Goal: Task Accomplishment & Management: Use online tool/utility

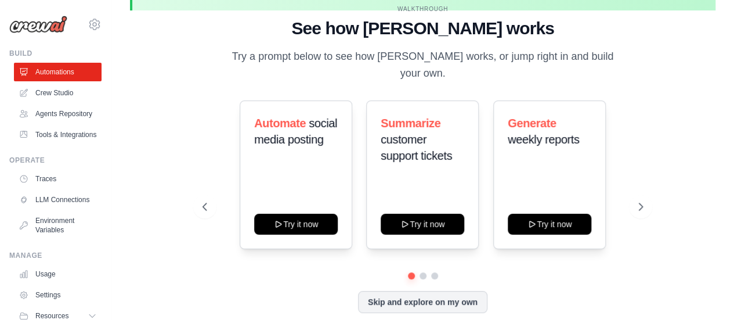
scroll to position [51, 0]
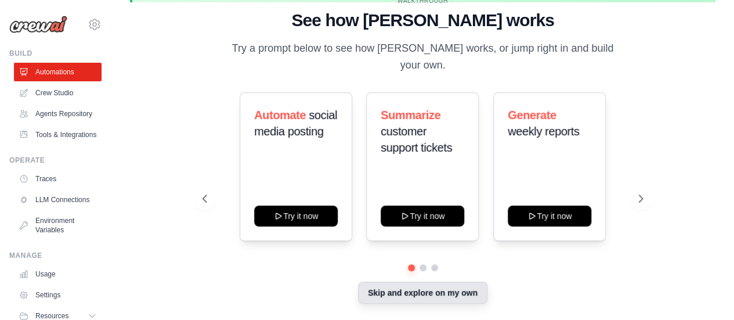
click at [427, 288] on button "Skip and explore on my own" at bounding box center [422, 293] width 129 height 22
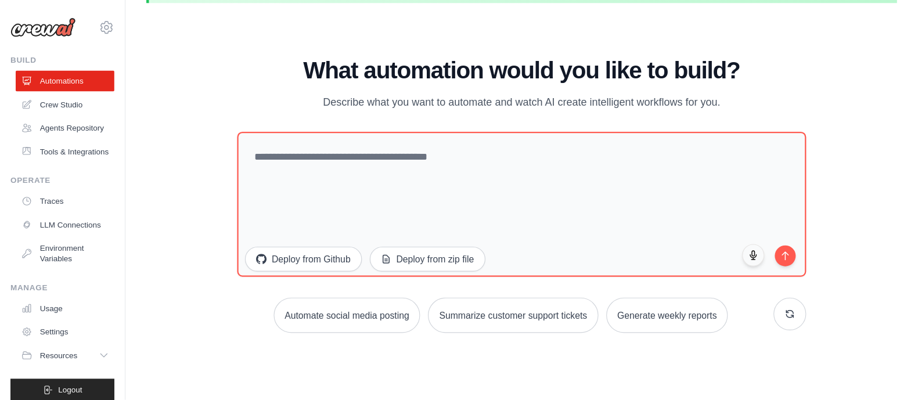
scroll to position [41, 0]
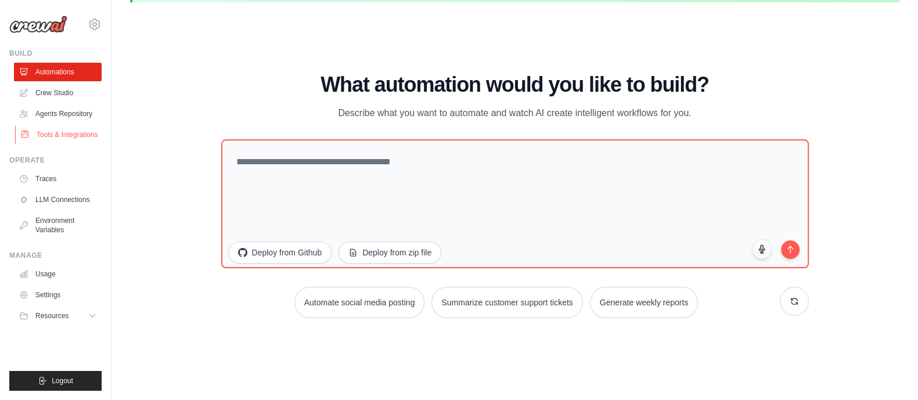
click at [52, 135] on link "Tools & Integrations" at bounding box center [59, 134] width 88 height 19
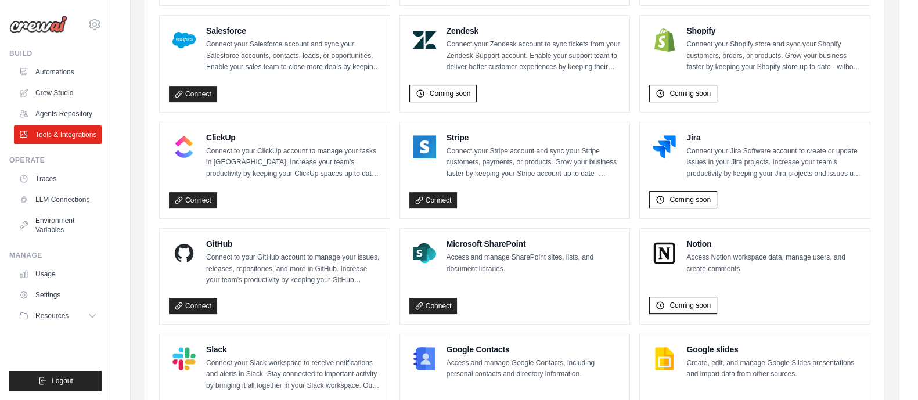
scroll to position [580, 0]
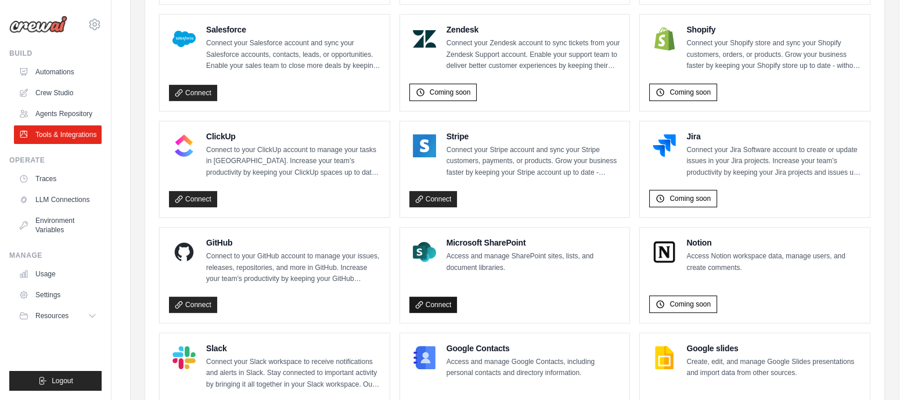
click at [428, 300] on link "Connect" at bounding box center [433, 305] width 48 height 16
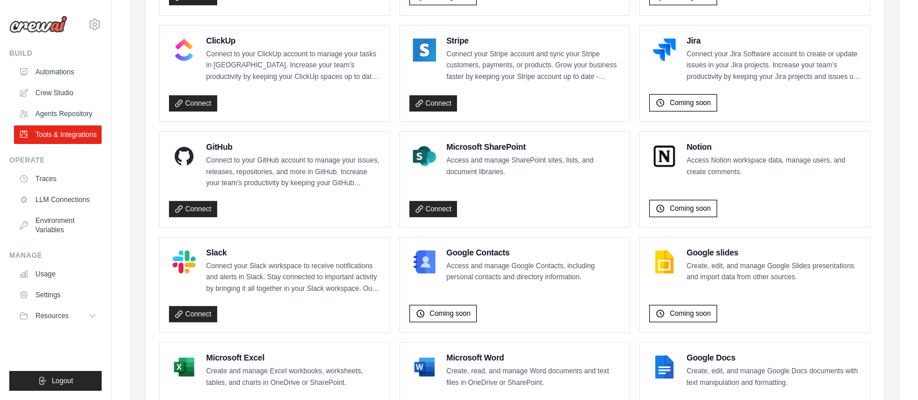
scroll to position [758, 0]
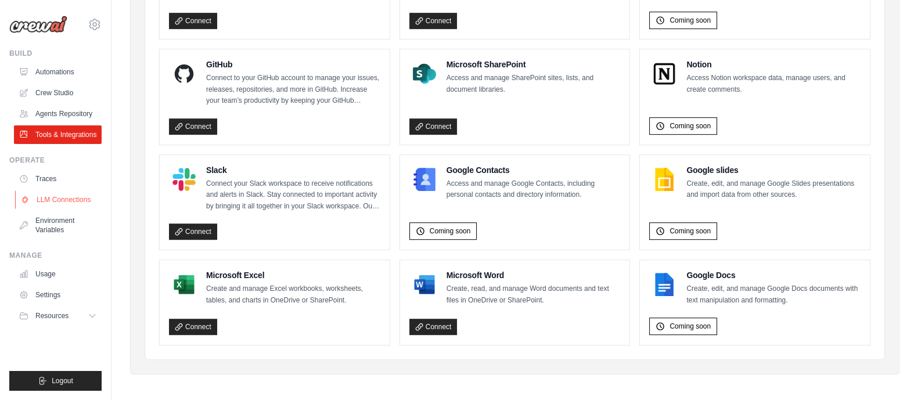
click at [54, 201] on link "LLM Connections" at bounding box center [59, 199] width 88 height 19
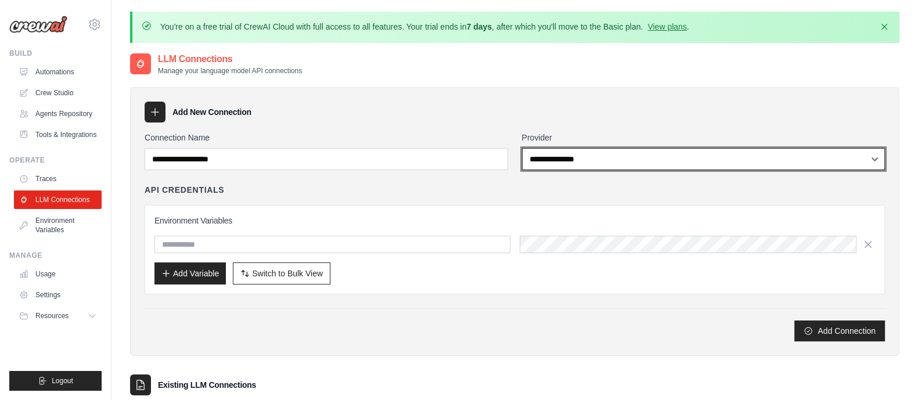
click at [580, 156] on select "**********" at bounding box center [703, 159] width 363 height 22
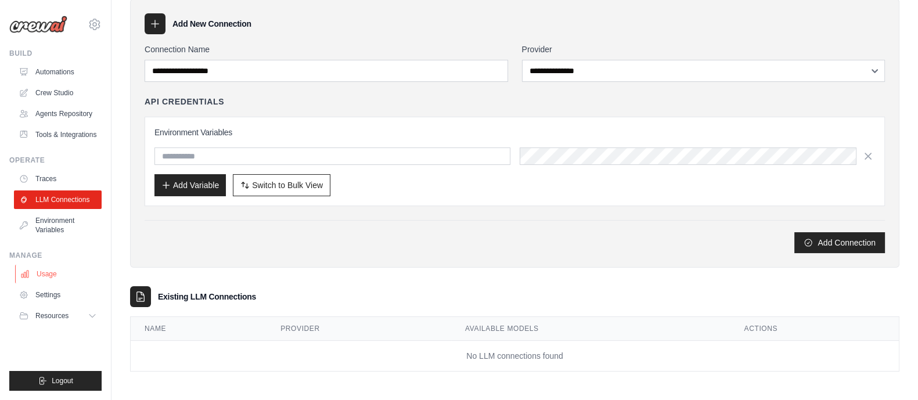
click at [54, 278] on link "Usage" at bounding box center [59, 274] width 88 height 19
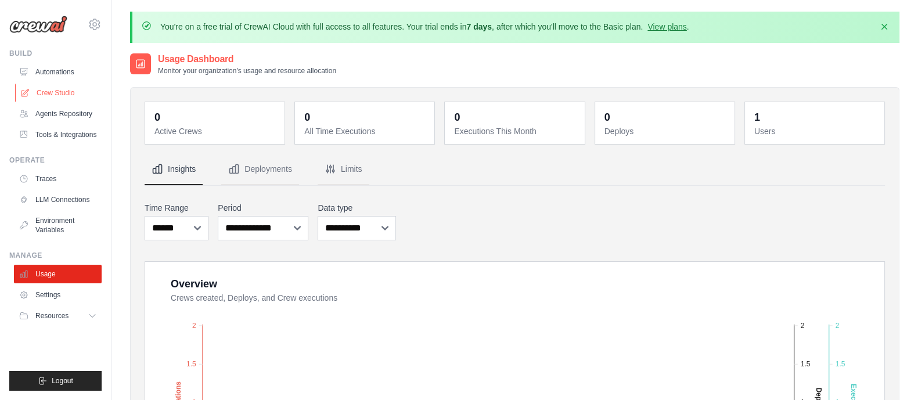
click at [74, 94] on link "Crew Studio" at bounding box center [59, 93] width 88 height 19
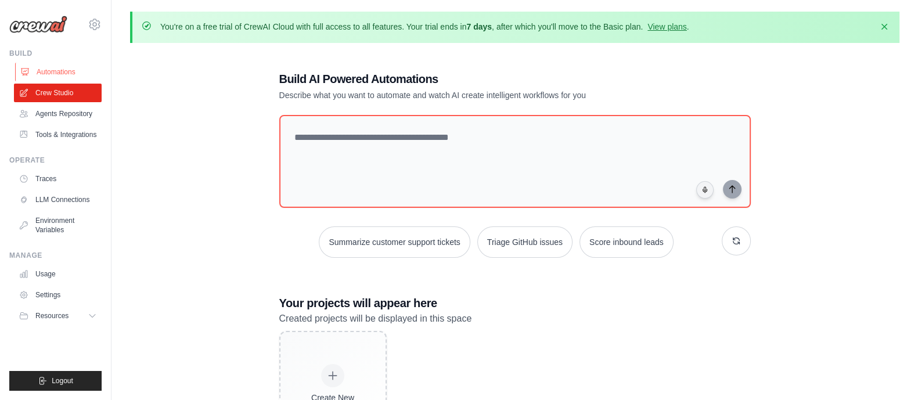
click at [67, 67] on link "Automations" at bounding box center [59, 72] width 88 height 19
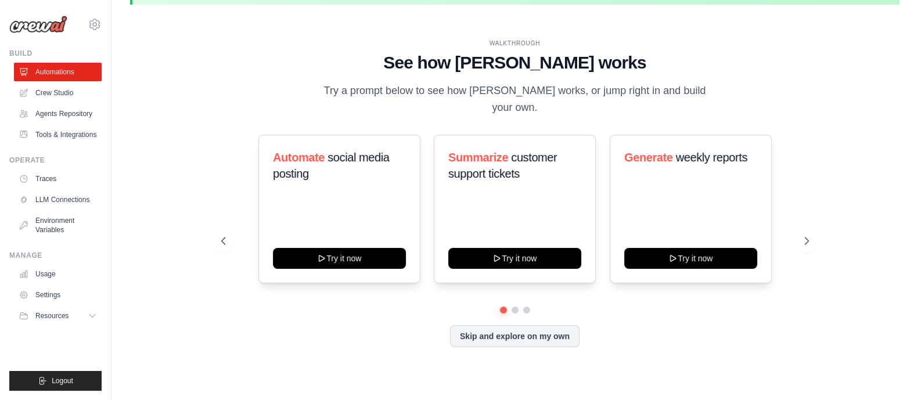
scroll to position [39, 0]
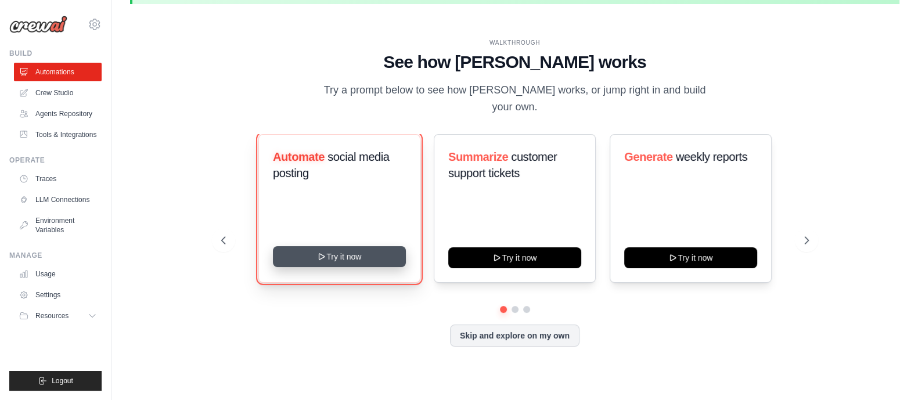
click at [346, 253] on button "Try it now" at bounding box center [339, 256] width 133 height 21
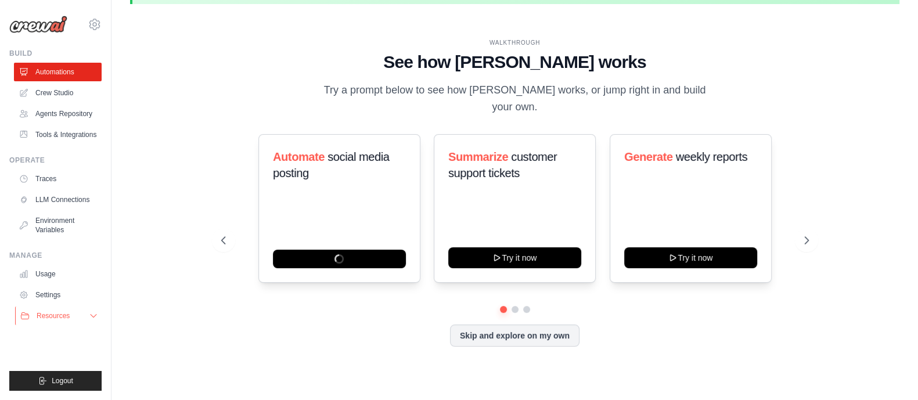
click at [95, 313] on icon at bounding box center [93, 315] width 9 height 9
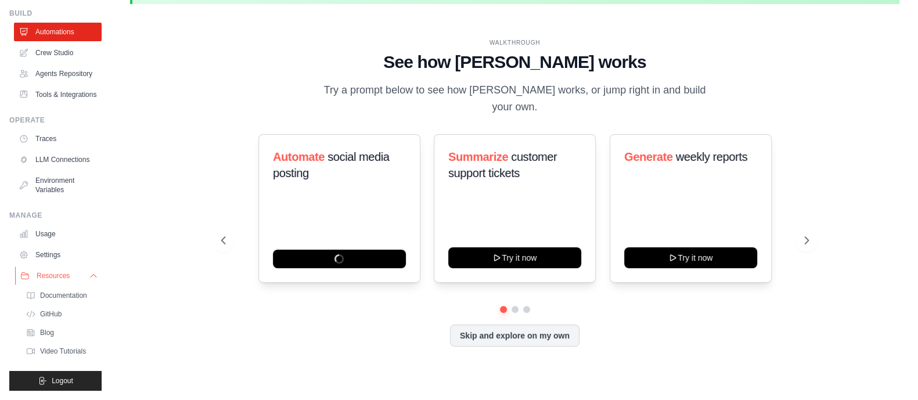
scroll to position [55, 0]
click at [56, 264] on link "Settings" at bounding box center [59, 255] width 88 height 19
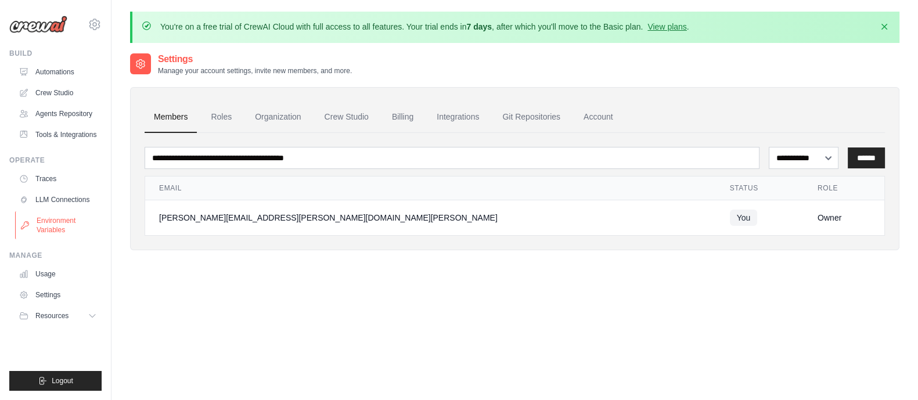
click at [52, 226] on link "Environment Variables" at bounding box center [59, 225] width 88 height 28
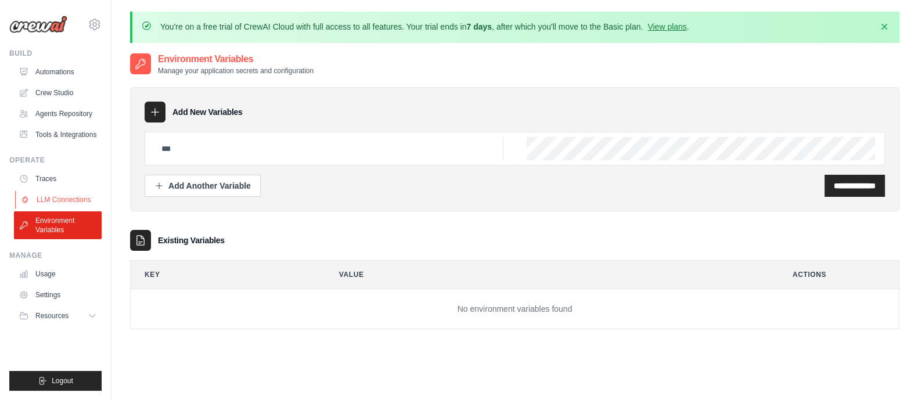
click at [57, 204] on link "LLM Connections" at bounding box center [59, 199] width 88 height 19
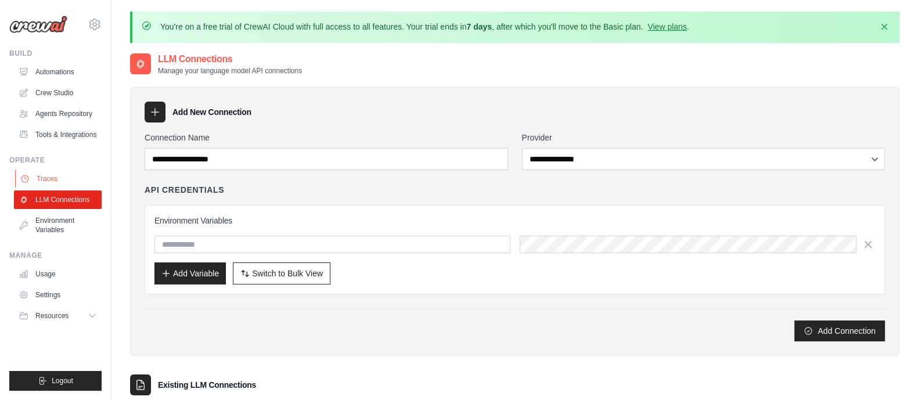
click at [52, 174] on link "Traces" at bounding box center [59, 179] width 88 height 19
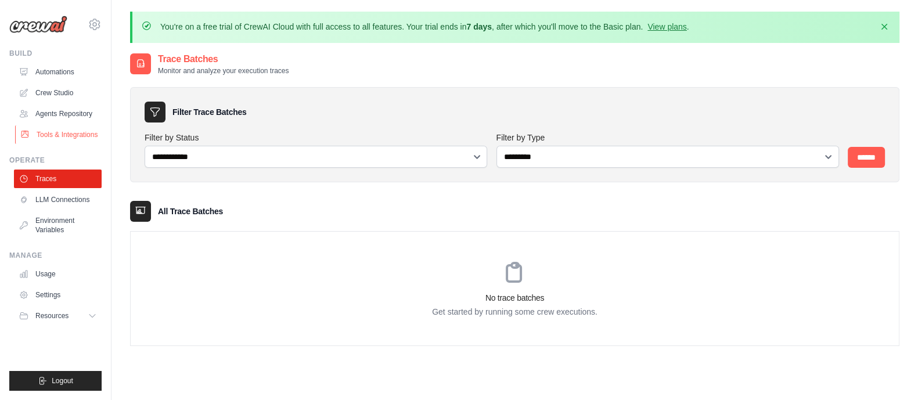
click at [66, 136] on link "Tools & Integrations" at bounding box center [59, 134] width 88 height 19
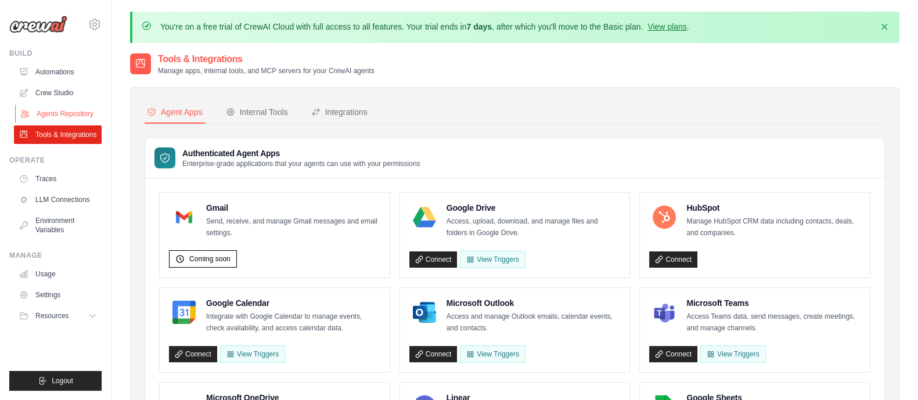
click at [70, 113] on link "Agents Repository" at bounding box center [59, 113] width 88 height 19
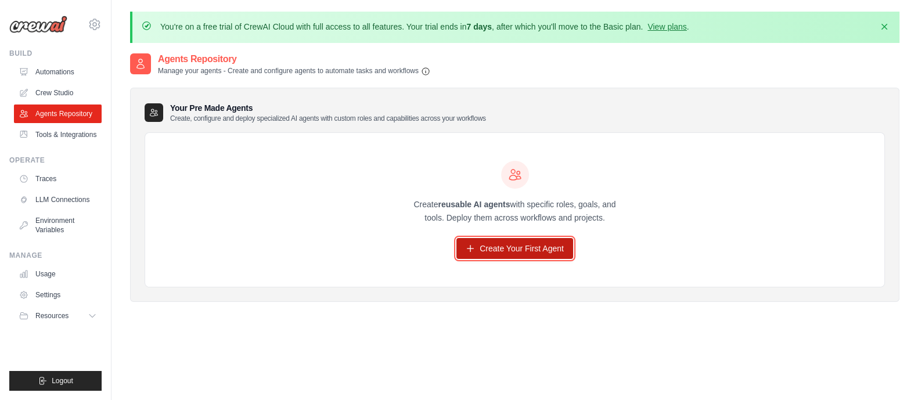
click at [524, 243] on link "Create Your First Agent" at bounding box center [514, 248] width 117 height 21
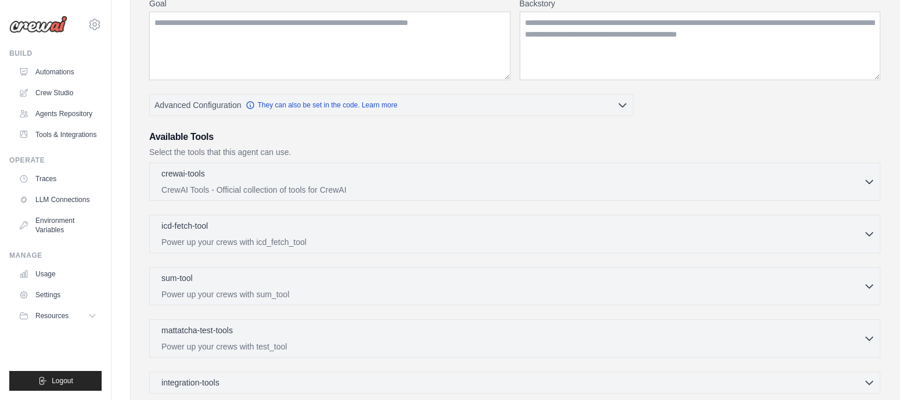
scroll to position [201, 0]
click at [862, 179] on div "crewai-tools 0 selected CrewAI Tools - Official collection of tools for CrewAI" at bounding box center [512, 181] width 702 height 28
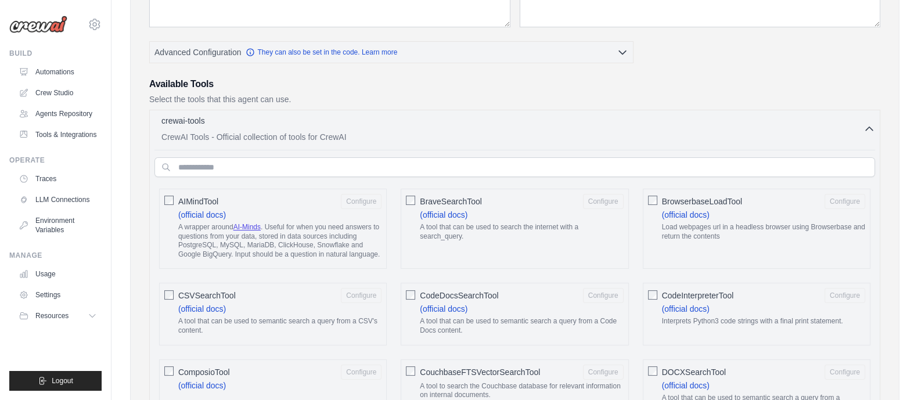
scroll to position [253, 0]
click at [204, 167] on input "text" at bounding box center [514, 168] width 720 height 20
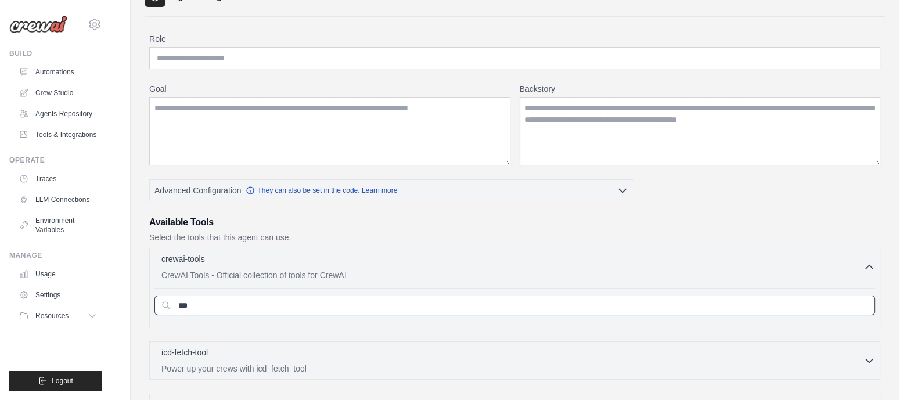
scroll to position [0, 0]
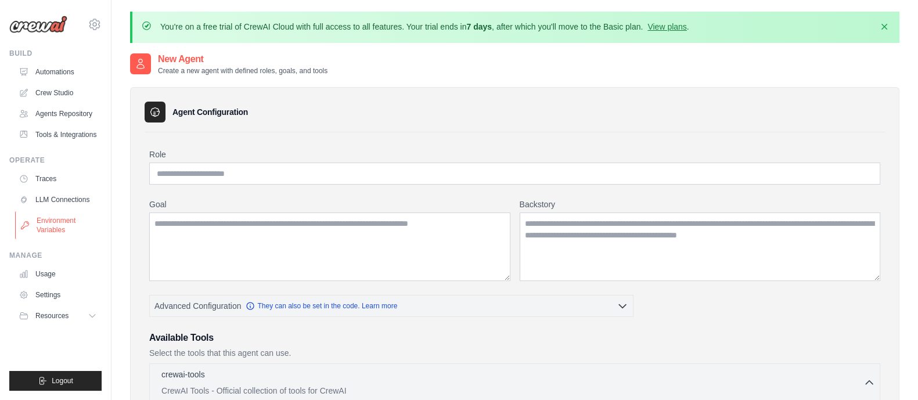
type input "***"
click at [58, 230] on link "Environment Variables" at bounding box center [59, 225] width 88 height 28
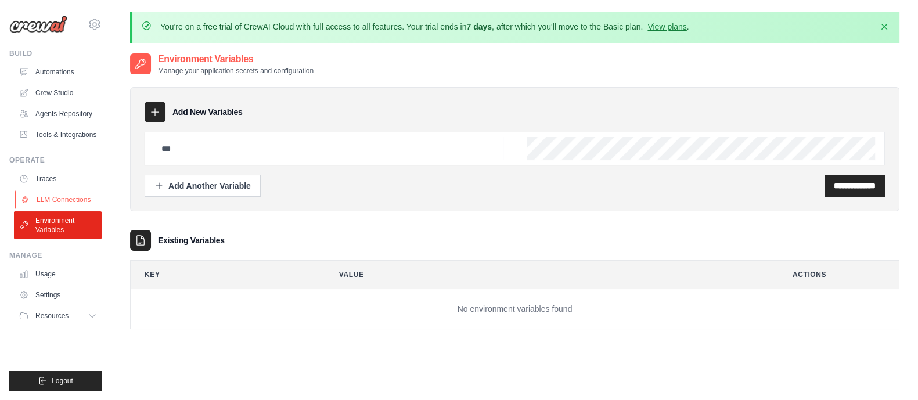
click at [59, 204] on link "LLM Connections" at bounding box center [59, 199] width 88 height 19
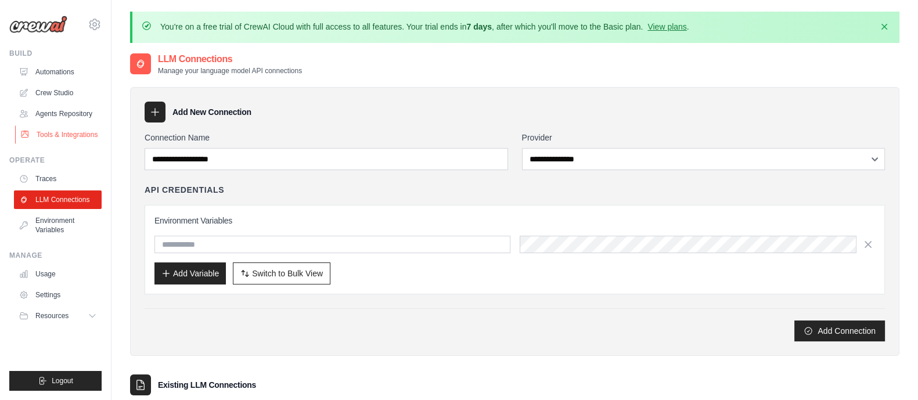
click at [65, 135] on link "Tools & Integrations" at bounding box center [59, 134] width 88 height 19
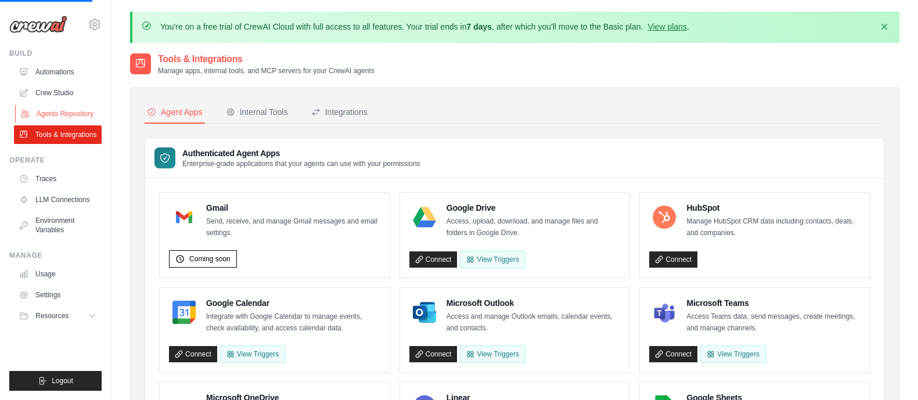
click at [64, 116] on link "Agents Repository" at bounding box center [59, 113] width 88 height 19
click at [64, 93] on link "Crew Studio" at bounding box center [59, 93] width 88 height 19
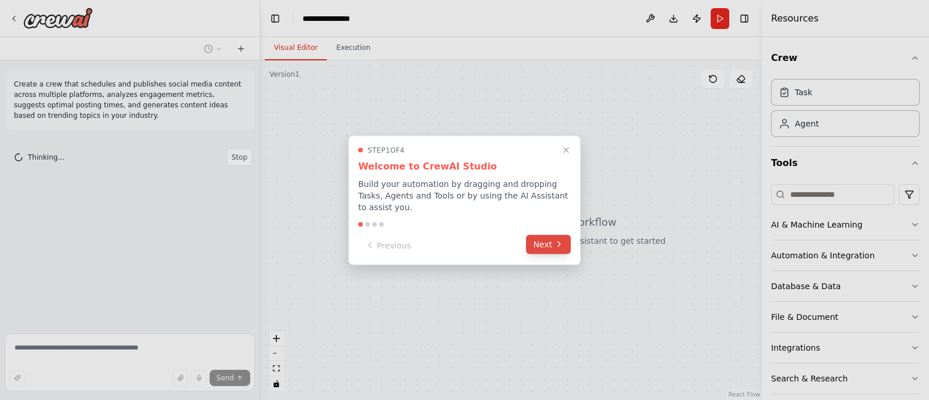
click at [544, 240] on button "Next" at bounding box center [548, 244] width 45 height 19
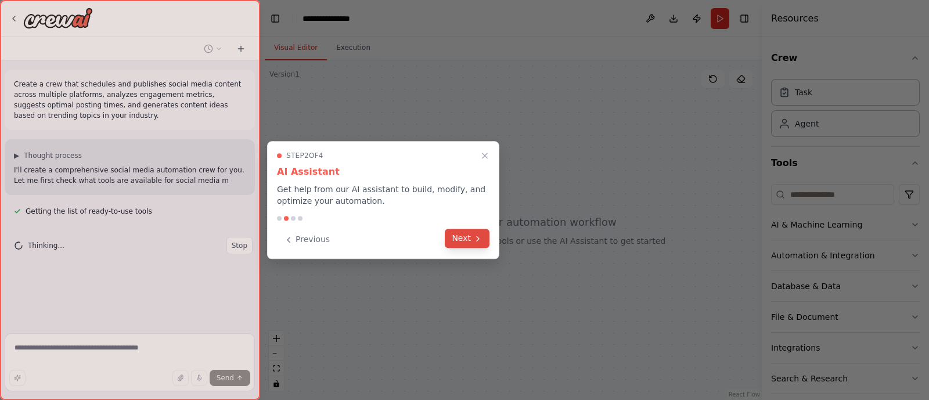
click at [447, 238] on button "Next" at bounding box center [467, 238] width 45 height 19
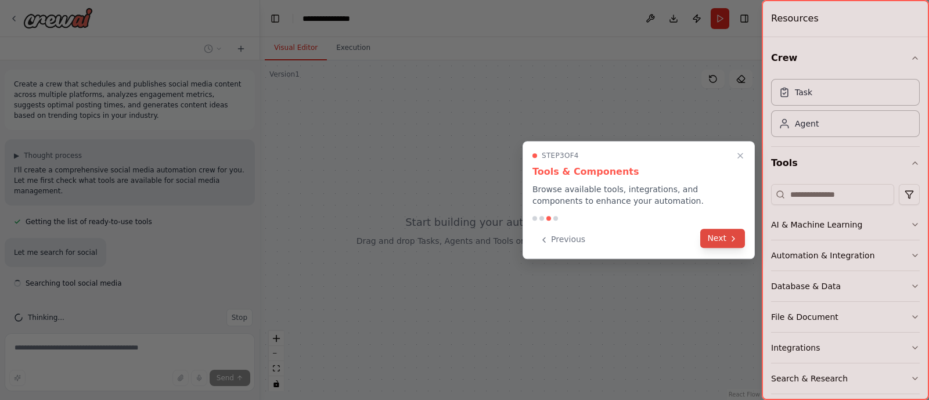
scroll to position [5, 0]
click at [741, 154] on icon "Close walkthrough" at bounding box center [740, 155] width 5 height 5
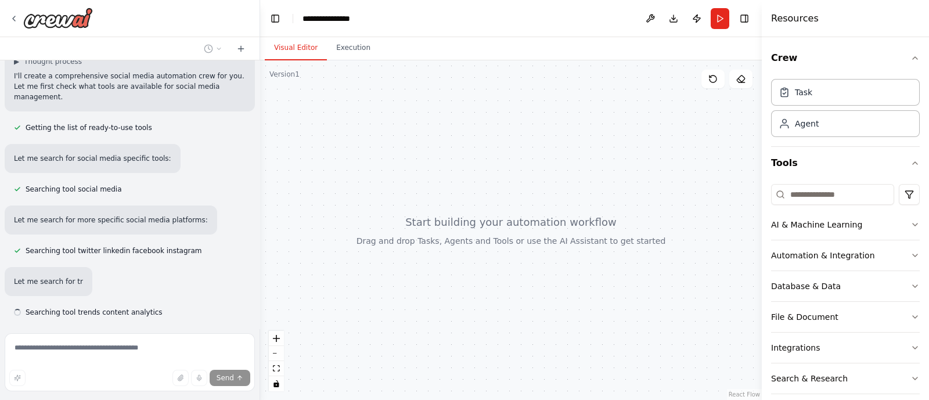
scroll to position [127, 0]
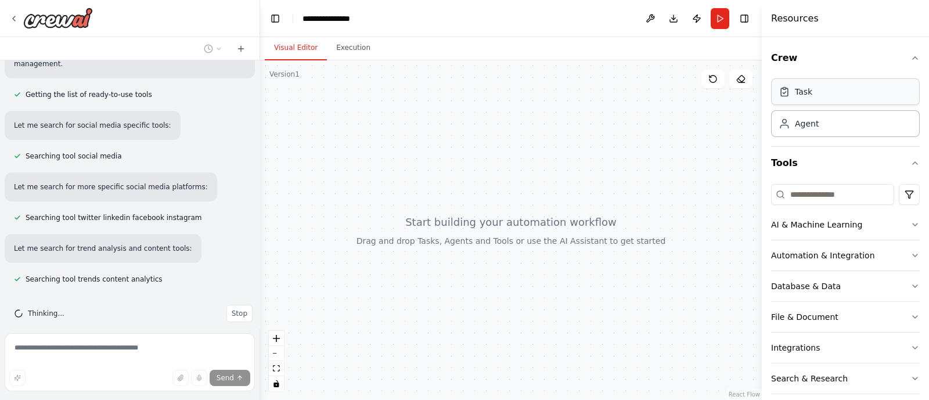
click at [837, 98] on div "Task" at bounding box center [845, 91] width 149 height 27
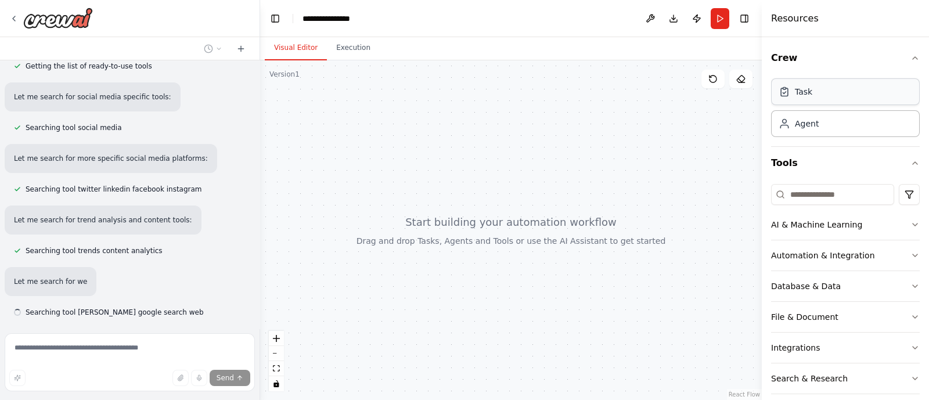
scroll to position [189, 0]
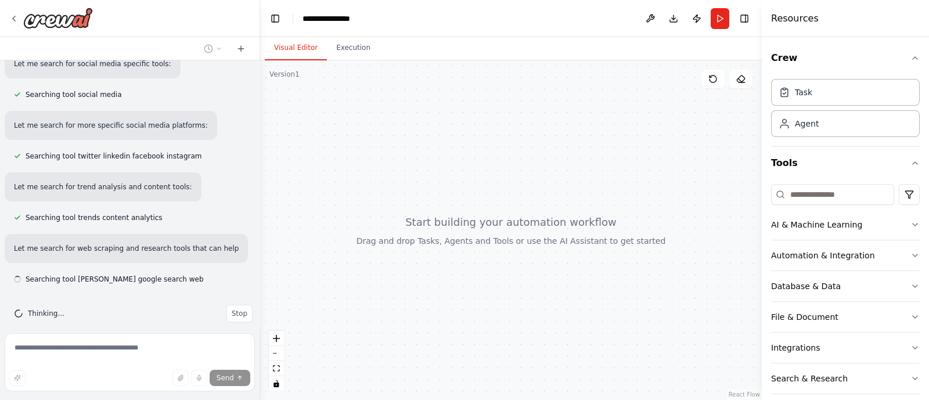
drag, startPoint x: 838, startPoint y: 98, endPoint x: 589, endPoint y: 126, distance: 250.1
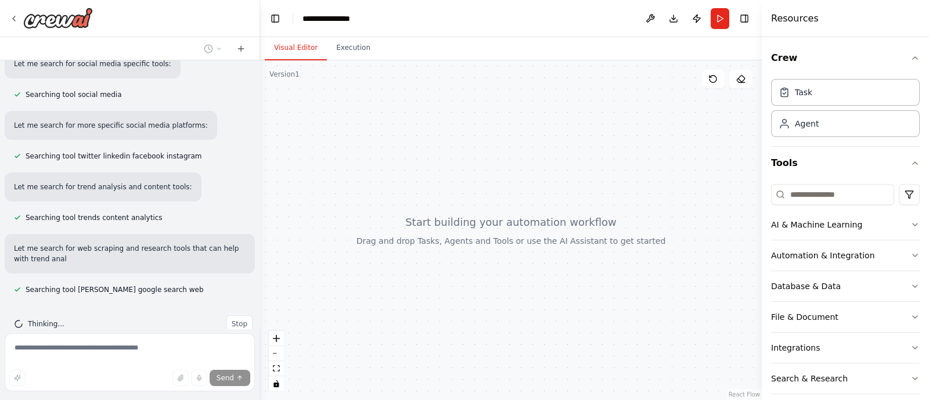
scroll to position [200, 0]
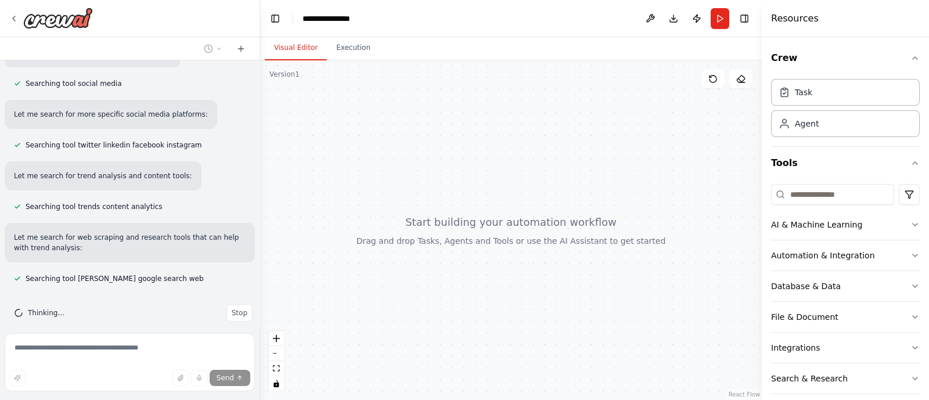
drag, startPoint x: 589, startPoint y: 126, endPoint x: 555, endPoint y: 120, distance: 34.8
click at [555, 120] on div at bounding box center [511, 230] width 502 height 340
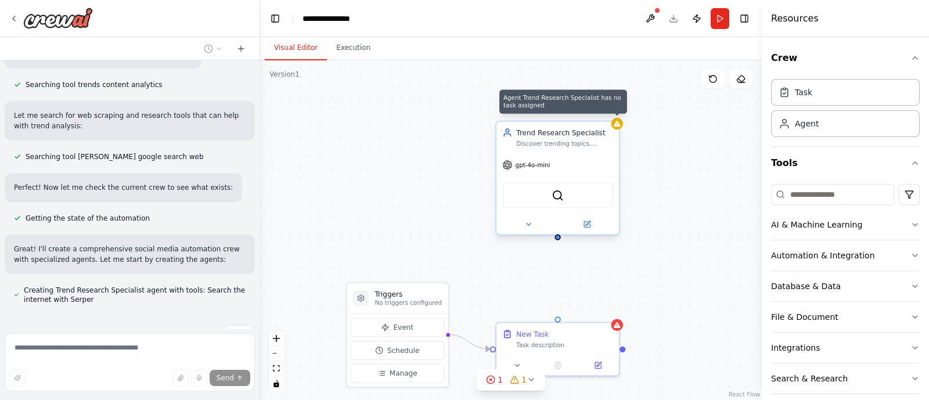
scroll to position [342, 0]
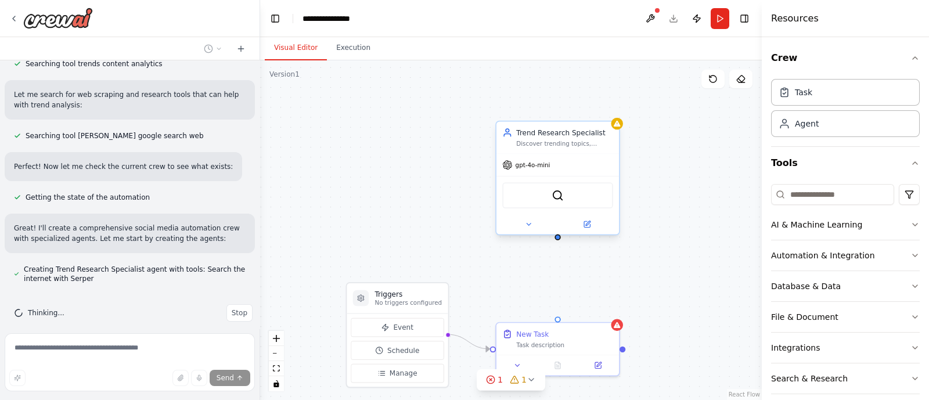
click at [508, 136] on icon at bounding box center [507, 133] width 10 height 10
click at [523, 219] on button at bounding box center [528, 224] width 56 height 12
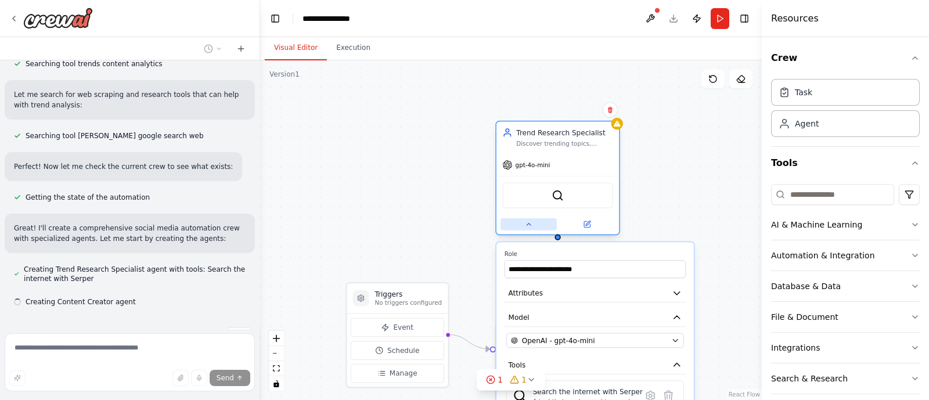
scroll to position [366, 0]
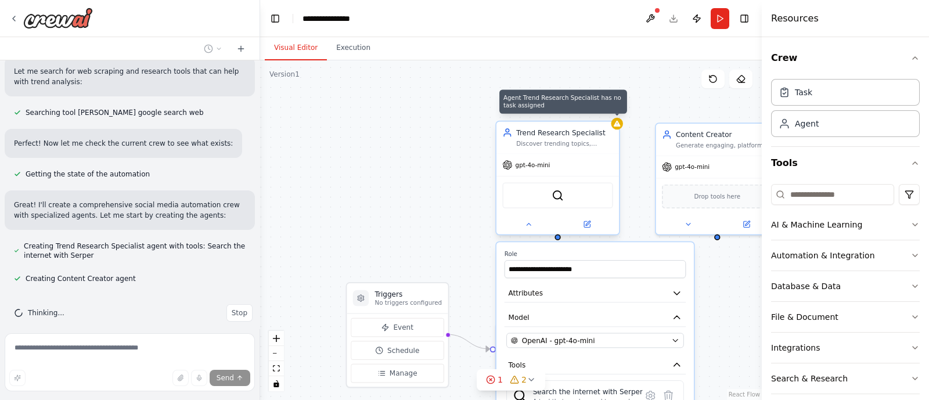
click at [619, 125] on icon at bounding box center [617, 124] width 6 height 6
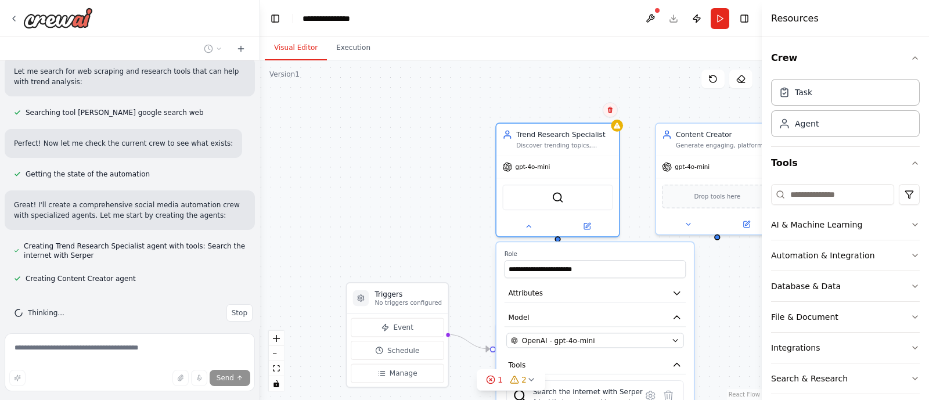
click at [614, 116] on button at bounding box center [610, 109] width 15 height 15
click at [609, 109] on icon at bounding box center [610, 110] width 5 height 6
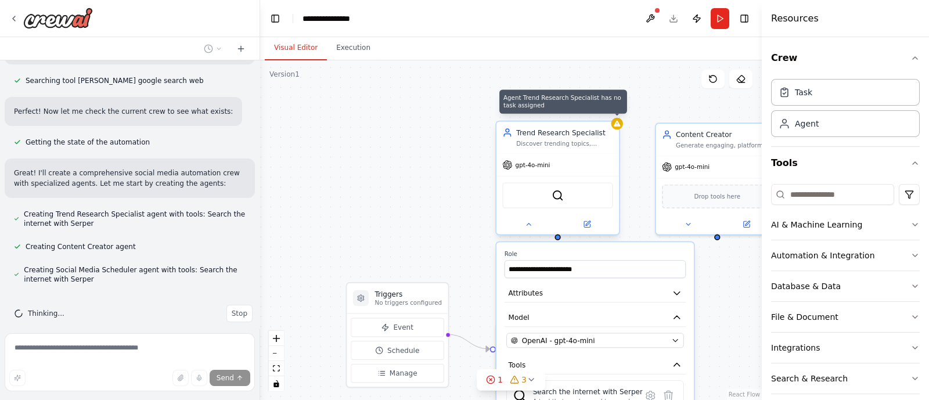
click at [617, 126] on icon at bounding box center [617, 124] width 6 height 6
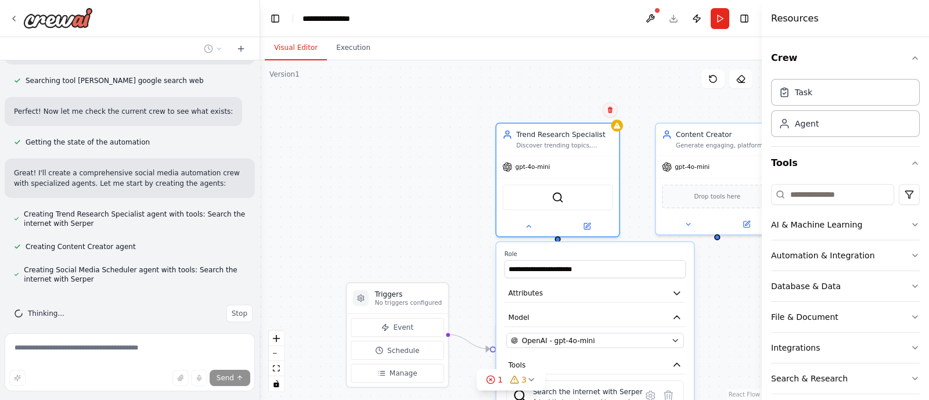
click at [610, 110] on icon at bounding box center [610, 110] width 5 height 6
click at [581, 111] on button "Confirm" at bounding box center [577, 110] width 41 height 14
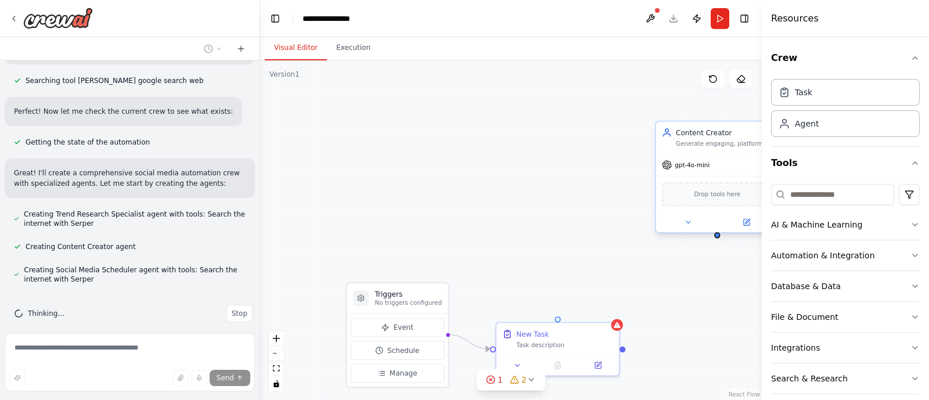
scroll to position [430, 0]
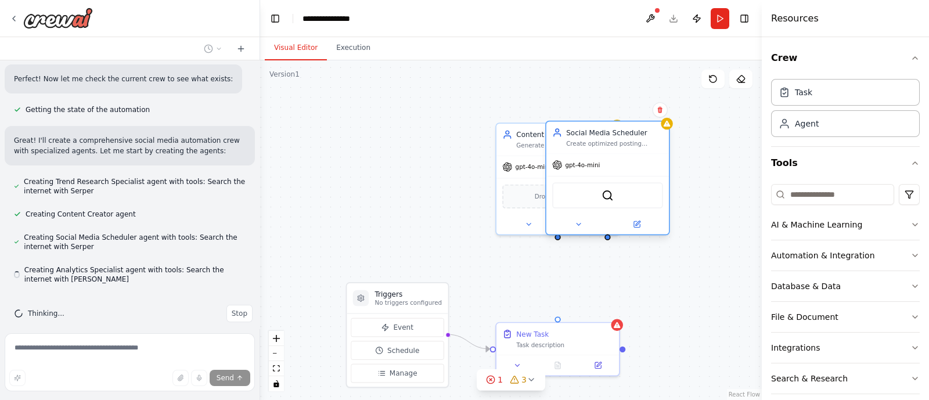
drag, startPoint x: 715, startPoint y: 138, endPoint x: 602, endPoint y: 142, distance: 112.7
click at [602, 142] on div "Social Media Scheduler Create optimized posting schedules for {industry} conten…" at bounding box center [614, 138] width 97 height 20
click at [662, 110] on icon at bounding box center [660, 109] width 7 height 7
click at [622, 116] on button "Confirm" at bounding box center [626, 110] width 41 height 14
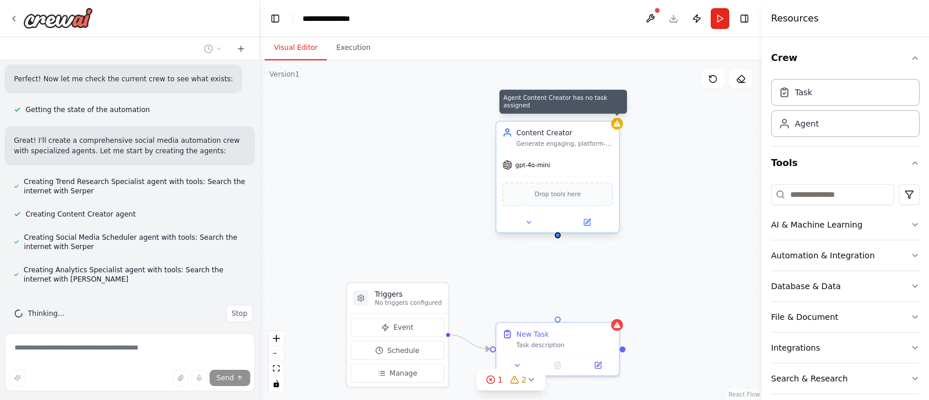
click at [618, 127] on icon at bounding box center [617, 124] width 8 height 8
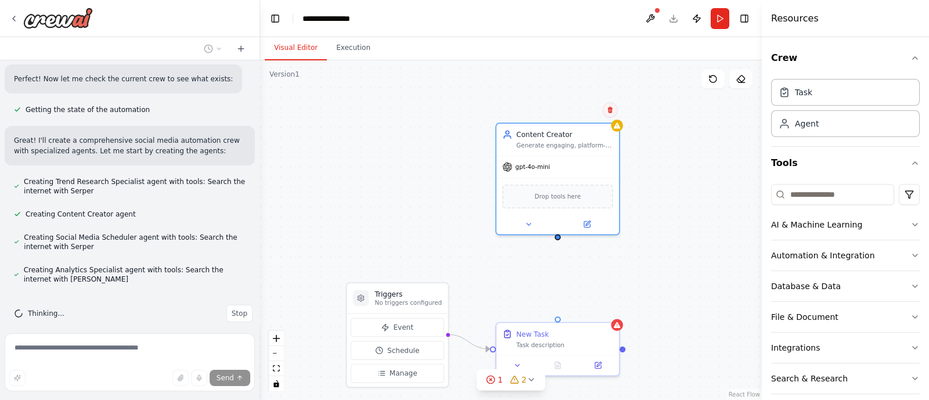
click at [608, 111] on icon at bounding box center [610, 109] width 7 height 7
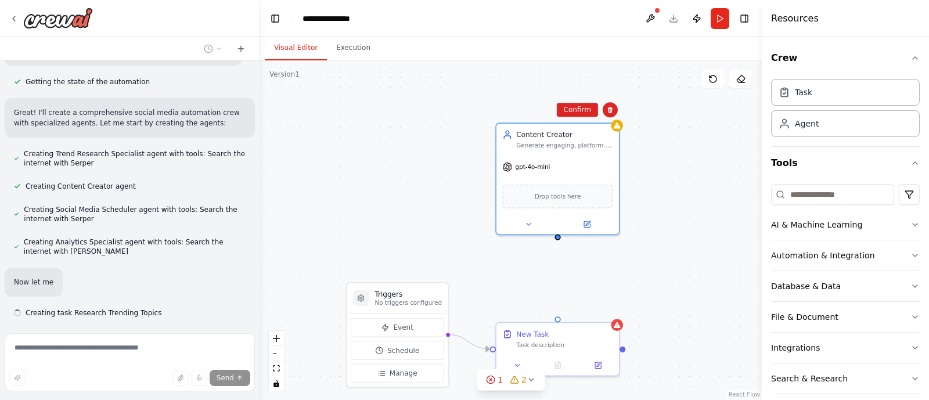
scroll to position [492, 0]
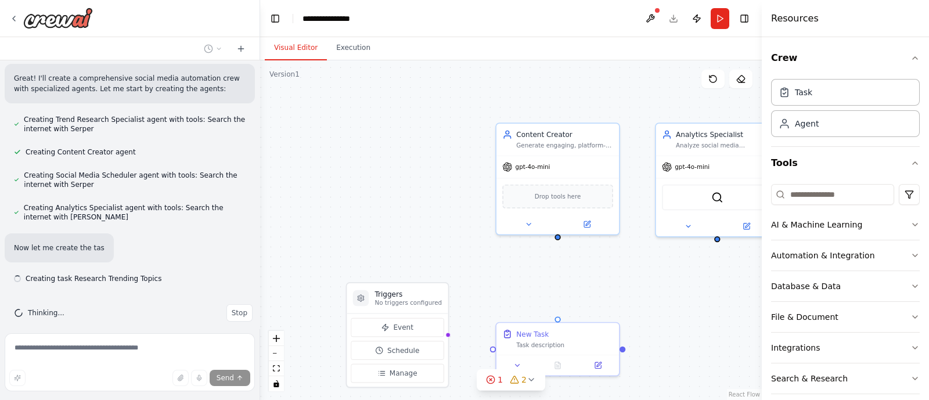
click at [572, 117] on div "Triggers No triggers configured Event Schedule Manage New Task Task description…" at bounding box center [511, 230] width 502 height 340
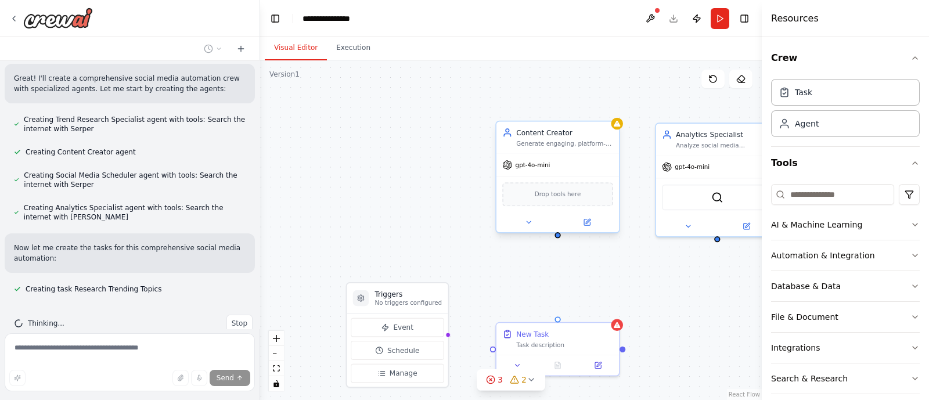
scroll to position [502, 0]
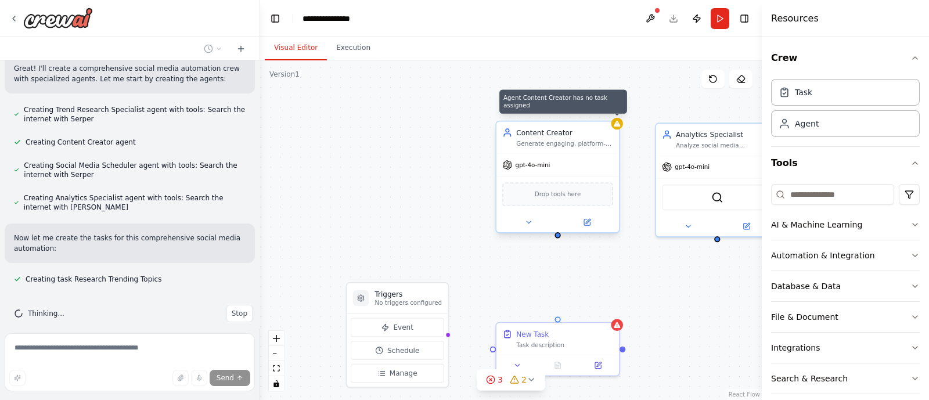
click at [618, 125] on icon at bounding box center [617, 124] width 6 height 6
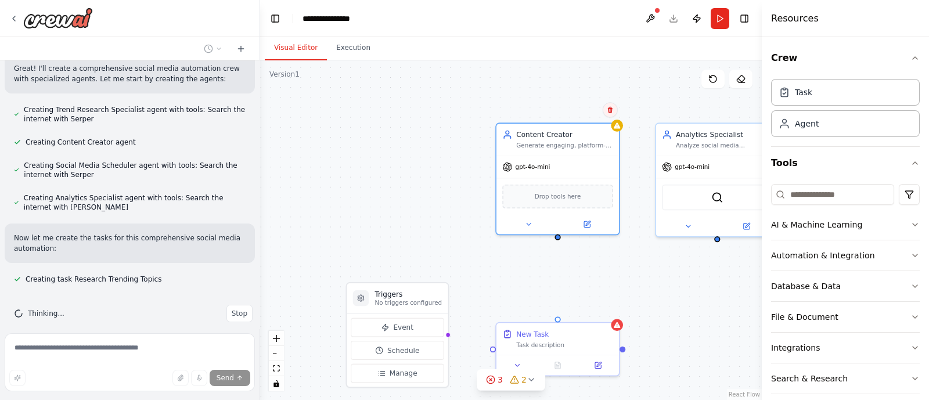
click at [610, 110] on icon at bounding box center [610, 110] width 5 height 6
click at [579, 109] on button "Confirm" at bounding box center [577, 110] width 41 height 14
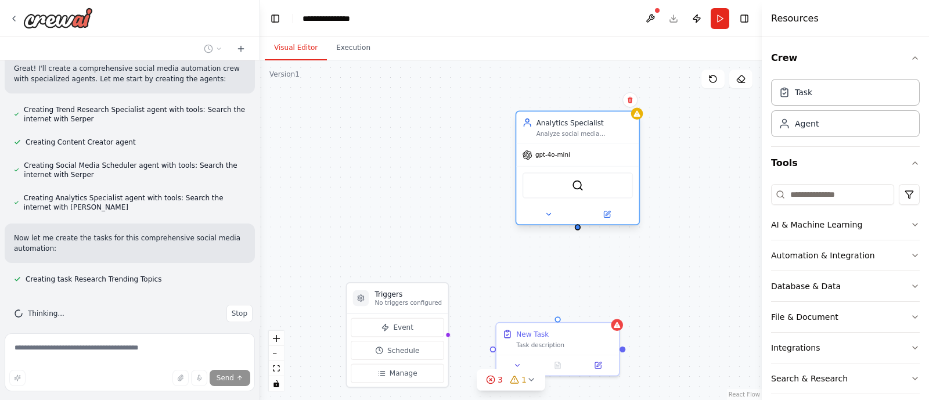
drag, startPoint x: 697, startPoint y: 136, endPoint x: 553, endPoint y: 125, distance: 143.8
click at [553, 125] on div "Analytics Specialist" at bounding box center [584, 123] width 97 height 10
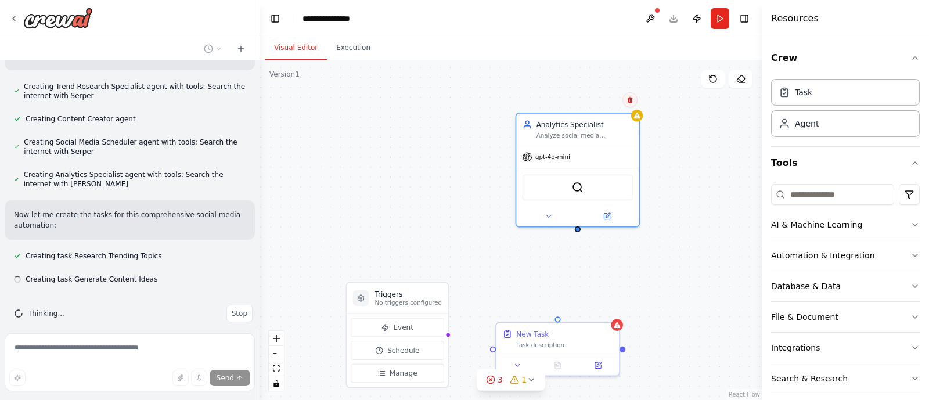
click at [632, 100] on div "Triggers No triggers configured Event Schedule Manage New Task Task description…" at bounding box center [511, 230] width 502 height 340
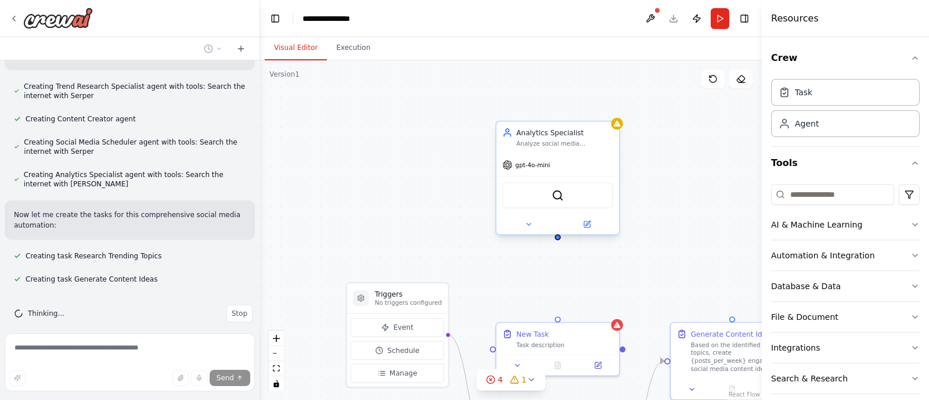
click at [611, 129] on div "Analytics Specialist" at bounding box center [564, 133] width 97 height 10
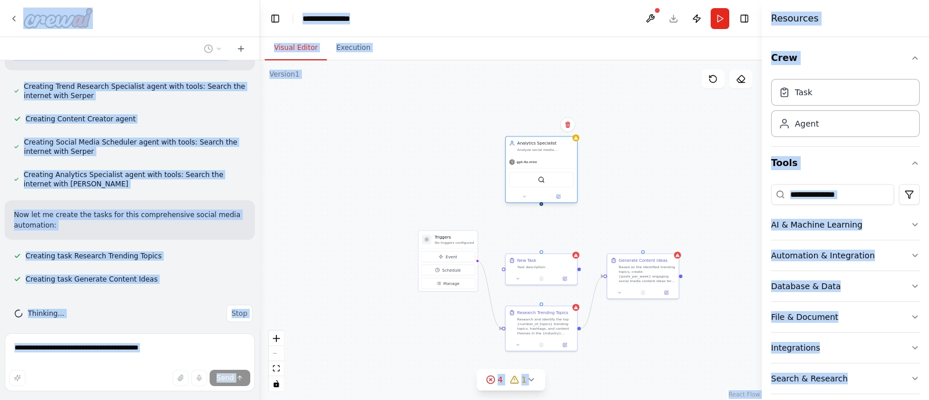
scroll to position [549, 0]
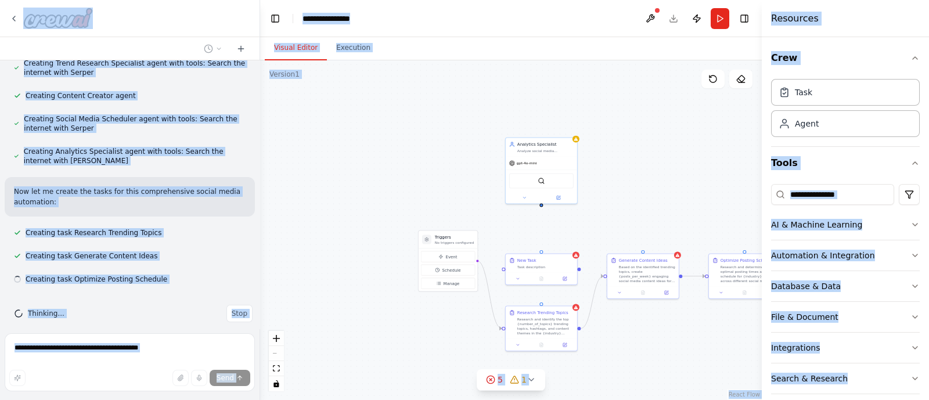
click at [620, 192] on div ".deletable-edge-delete-btn { width: 20px; height: 20px; border: 0px solid #ffff…" at bounding box center [511, 230] width 502 height 340
click at [739, 85] on button at bounding box center [740, 79] width 23 height 19
click at [628, 95] on div ".deletable-edge-delete-btn { width: 20px; height: 20px; border: 0px solid #ffff…" at bounding box center [511, 230] width 502 height 340
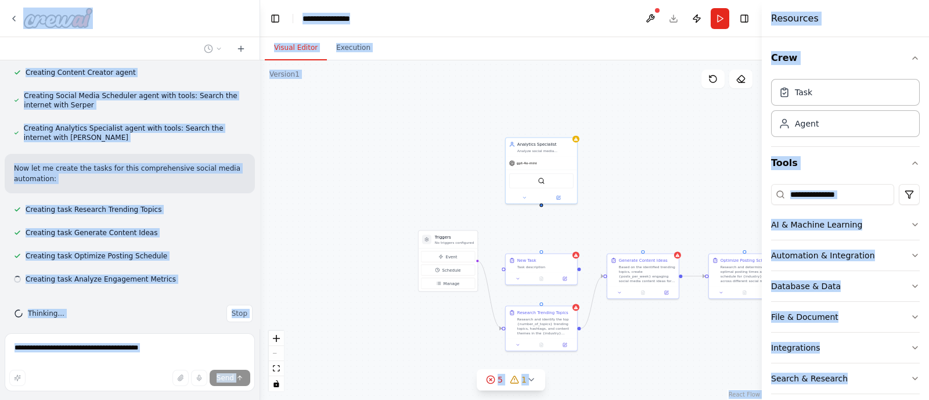
click at [618, 52] on div "Visual Editor Execution" at bounding box center [511, 48] width 502 height 23
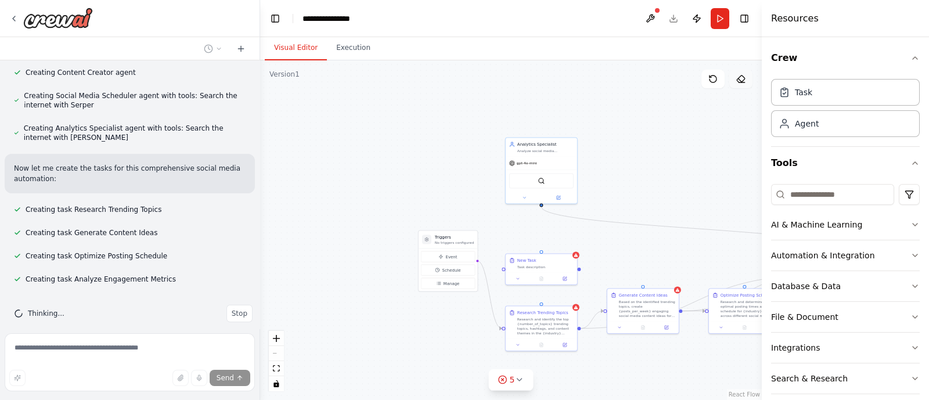
click at [740, 80] on icon at bounding box center [740, 78] width 9 height 9
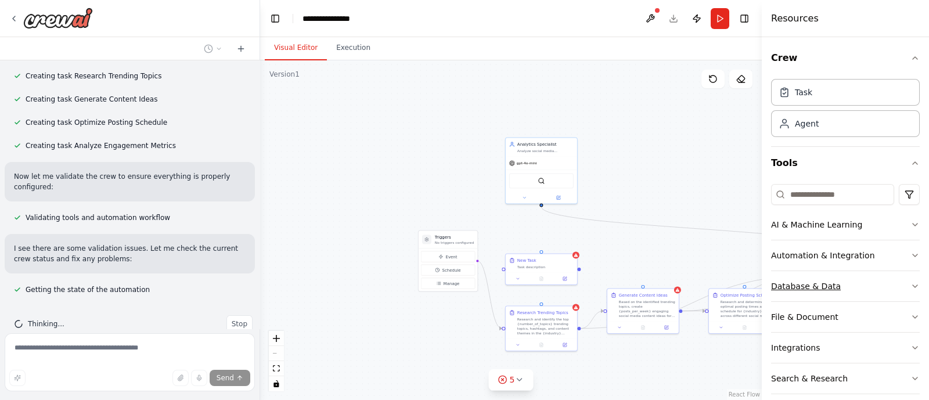
scroll to position [716, 0]
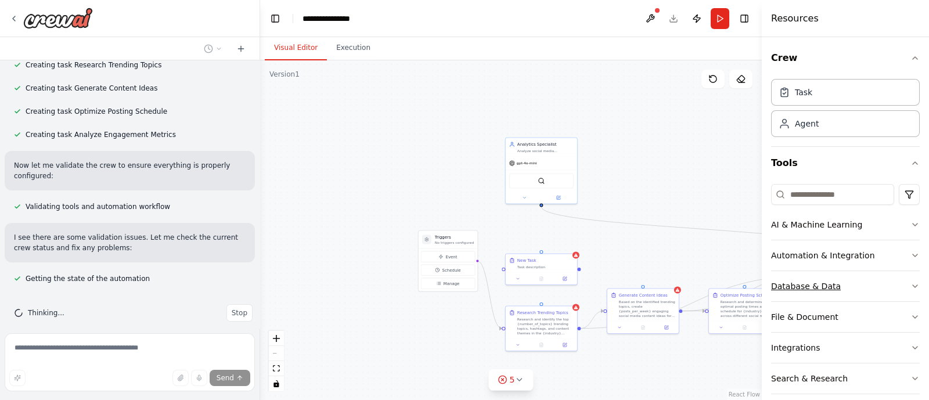
click at [826, 286] on div "Database & Data" at bounding box center [806, 286] width 70 height 12
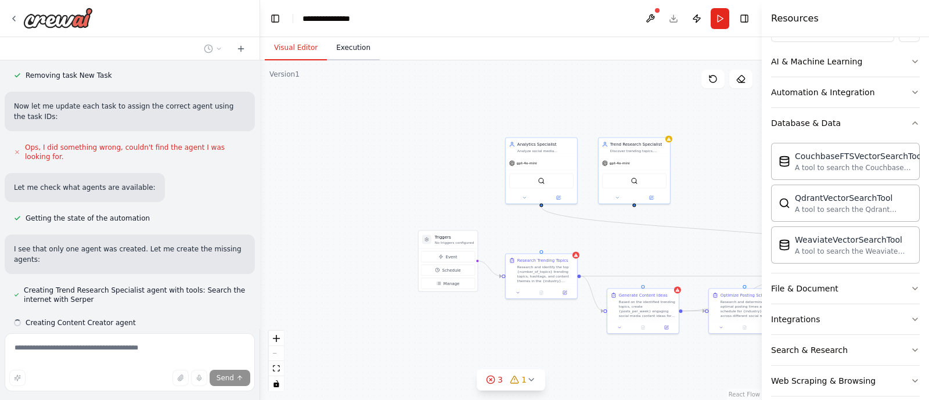
scroll to position [1036, 0]
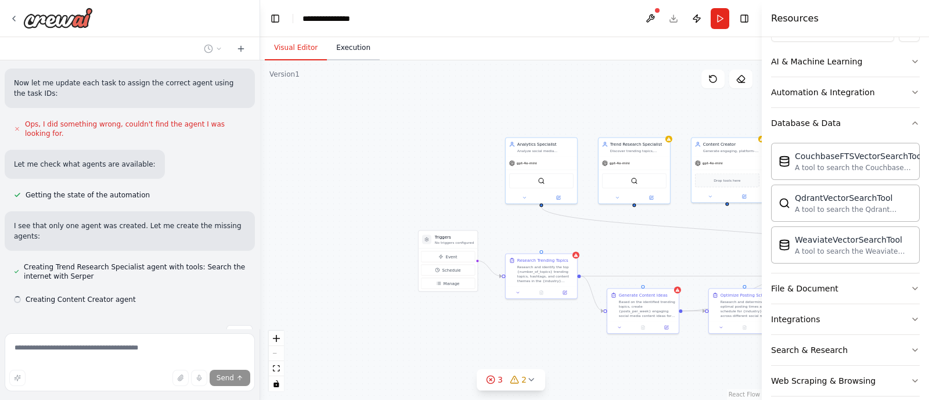
click at [354, 52] on button "Execution" at bounding box center [353, 48] width 53 height 24
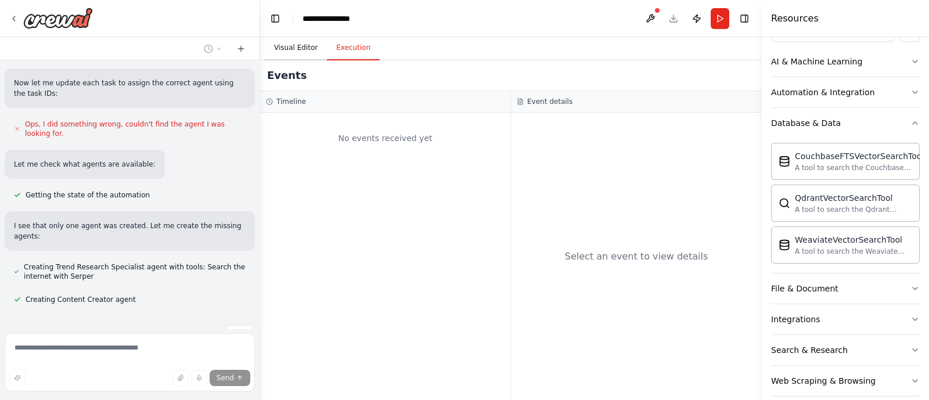
click at [299, 45] on button "Visual Editor" at bounding box center [296, 48] width 62 height 24
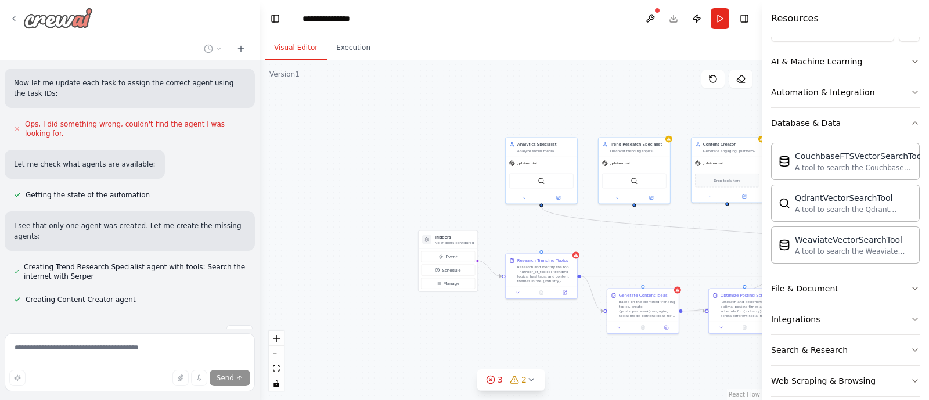
click at [14, 17] on icon at bounding box center [14, 18] width 2 height 5
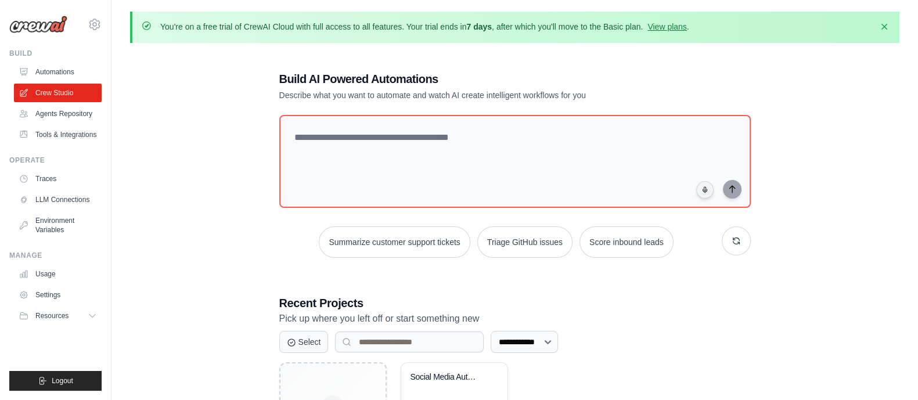
click at [64, 74] on link "Automations" at bounding box center [58, 72] width 88 height 19
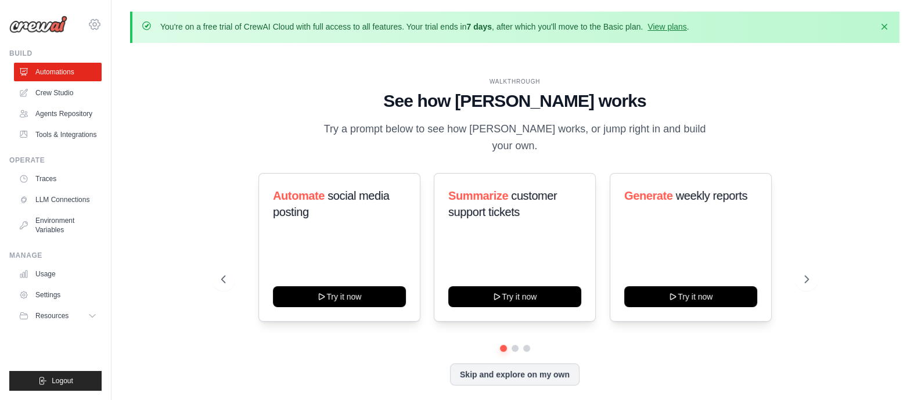
click at [95, 30] on icon at bounding box center [95, 24] width 14 height 14
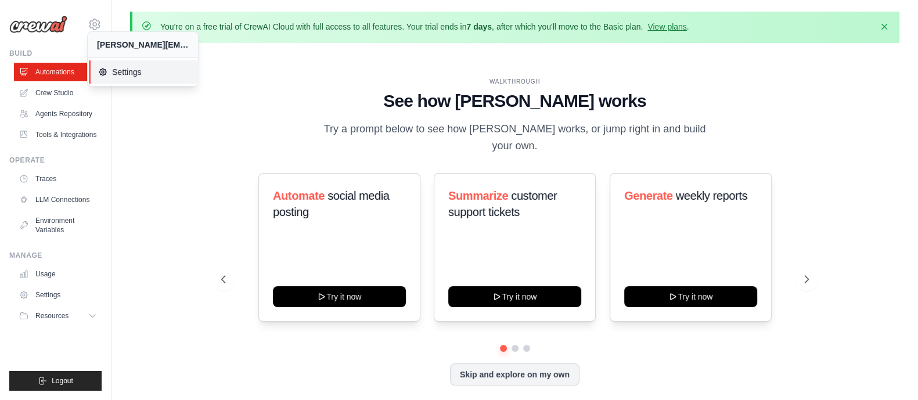
click at [112, 74] on span "Settings" at bounding box center [144, 72] width 92 height 12
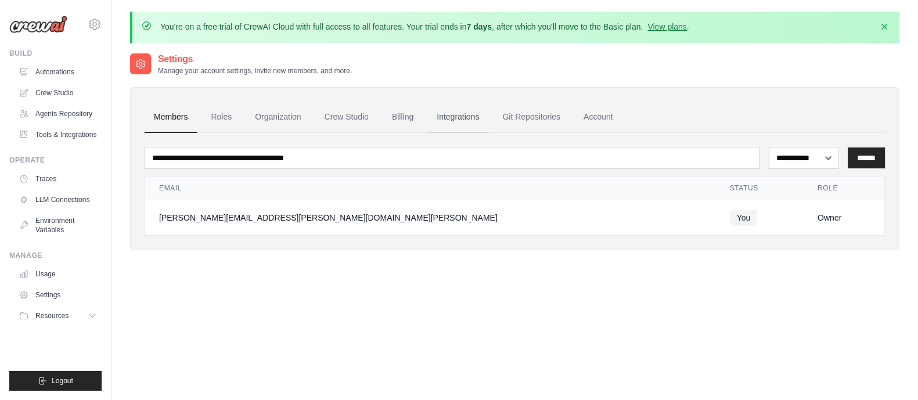
click at [461, 120] on link "Integrations" at bounding box center [457, 117] width 61 height 31
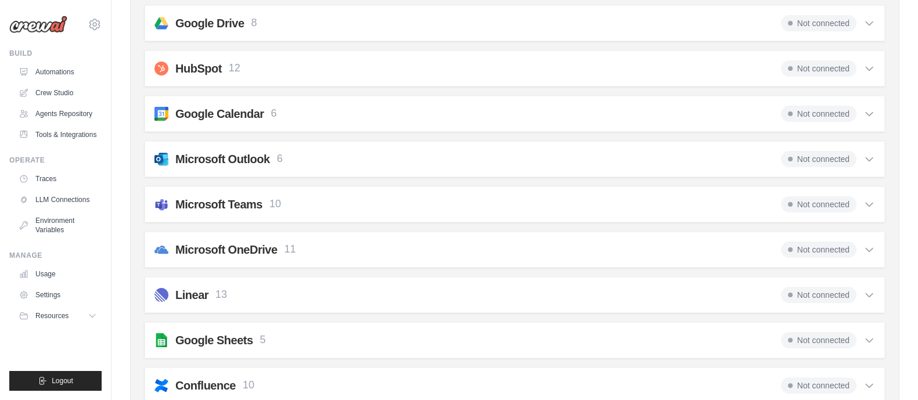
scroll to position [337, 0]
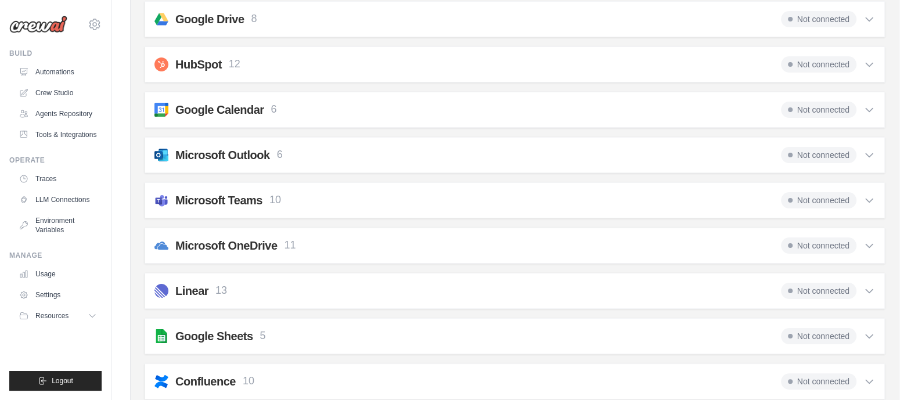
click at [868, 196] on icon at bounding box center [869, 200] width 12 height 12
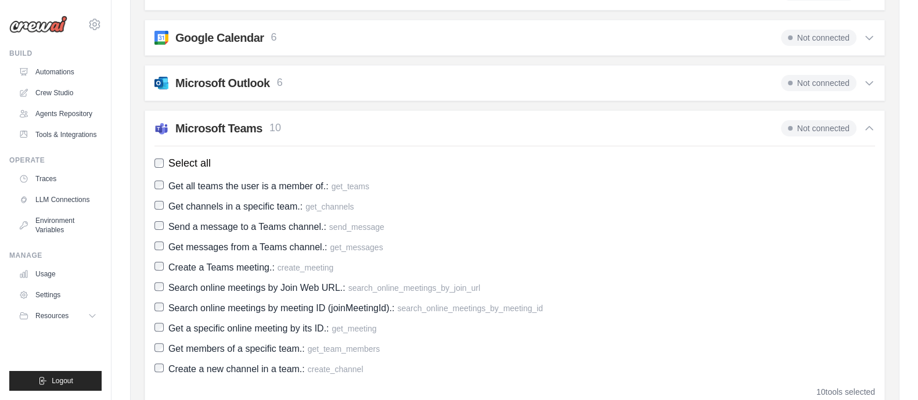
scroll to position [368, 0]
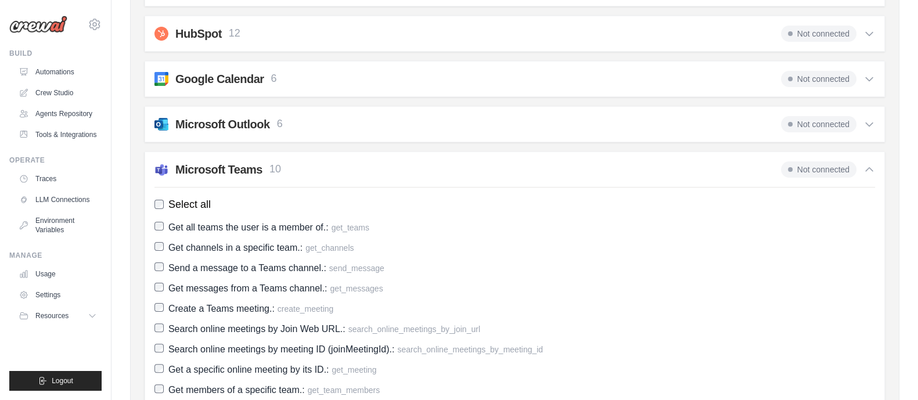
click at [819, 168] on span "Not connected" at bounding box center [818, 169] width 75 height 16
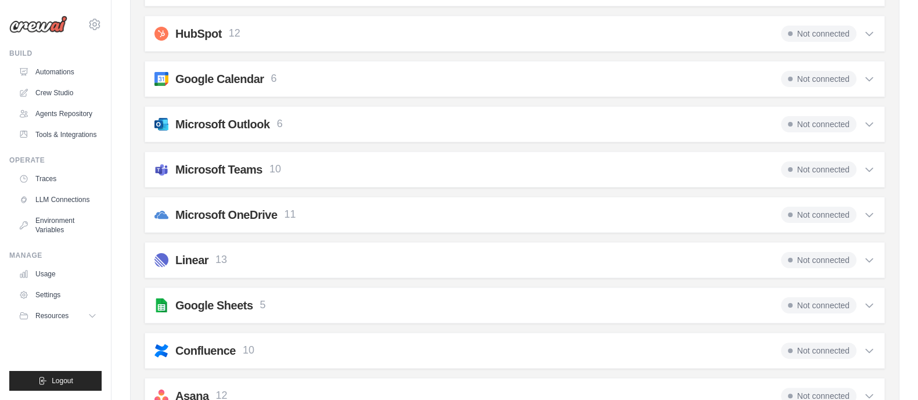
click at [819, 168] on span "Not connected" at bounding box center [818, 169] width 75 height 16
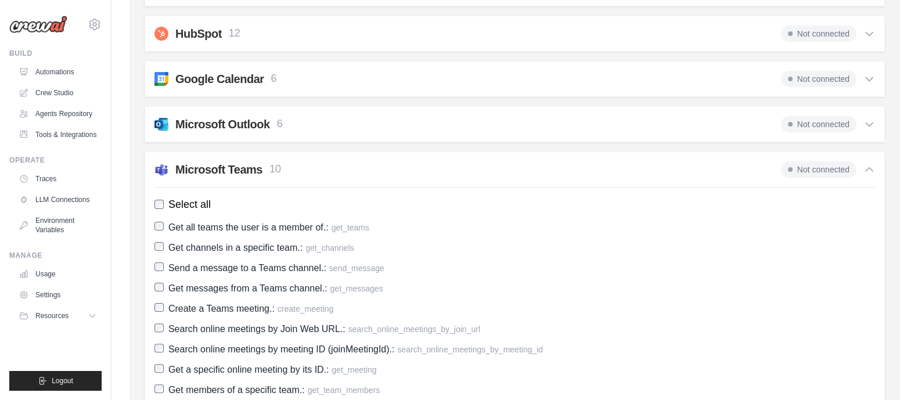
click at [819, 168] on span "Not connected" at bounding box center [818, 169] width 75 height 16
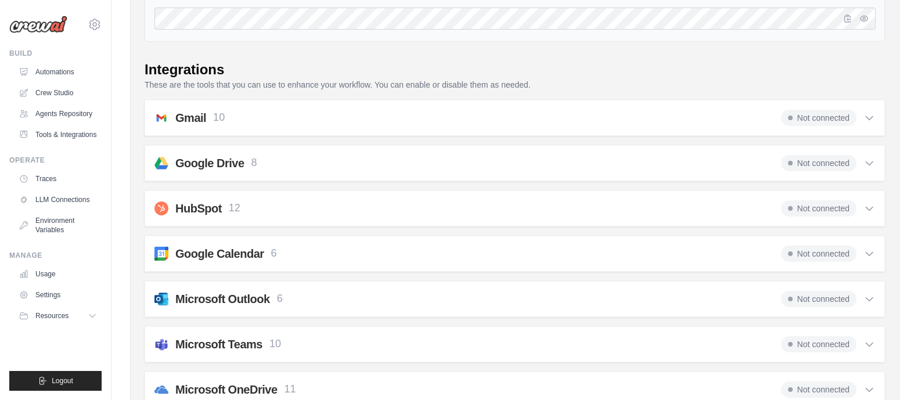
scroll to position [193, 0]
click at [867, 116] on icon at bounding box center [869, 119] width 12 height 12
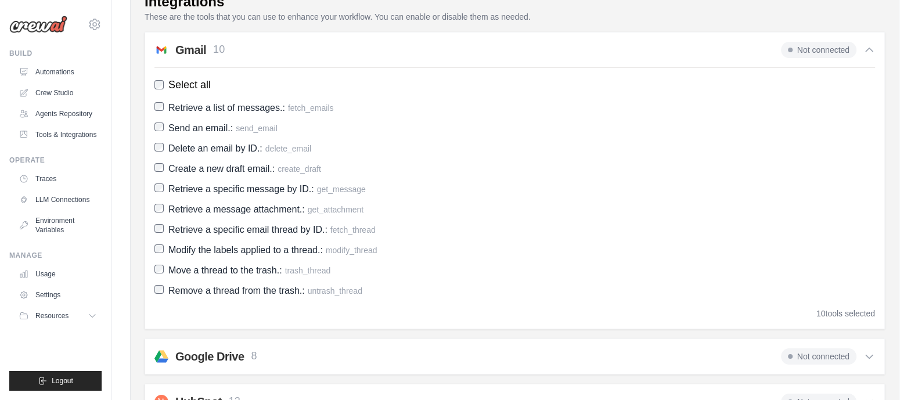
scroll to position [262, 0]
click at [865, 48] on icon at bounding box center [869, 49] width 12 height 12
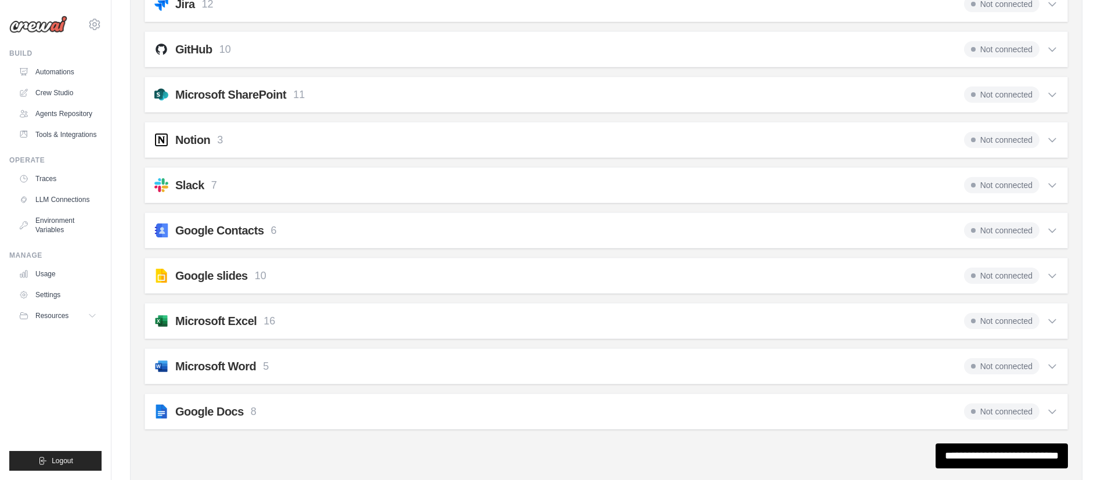
scroll to position [1077, 0]
click at [917, 399] on icon at bounding box center [1053, 411] width 12 height 12
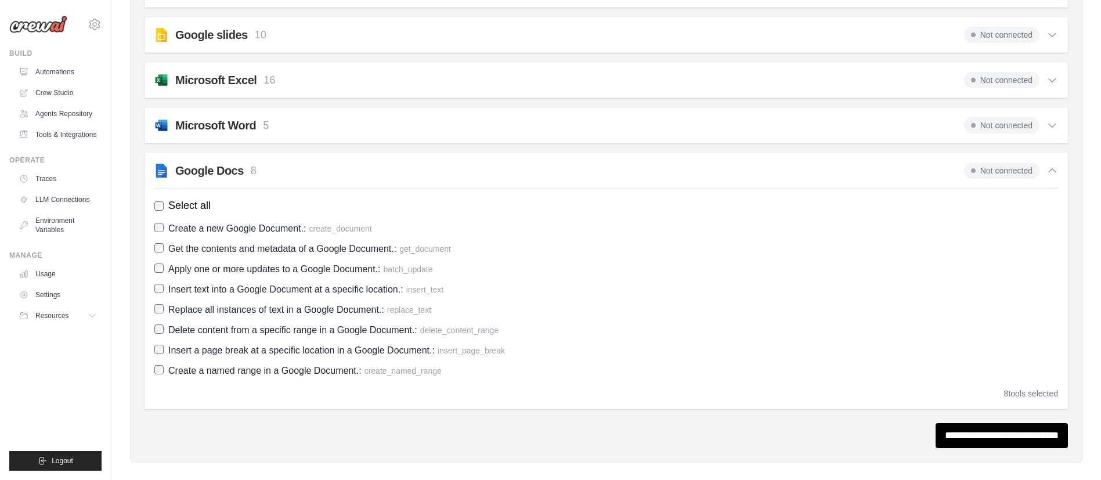
scroll to position [1331, 0]
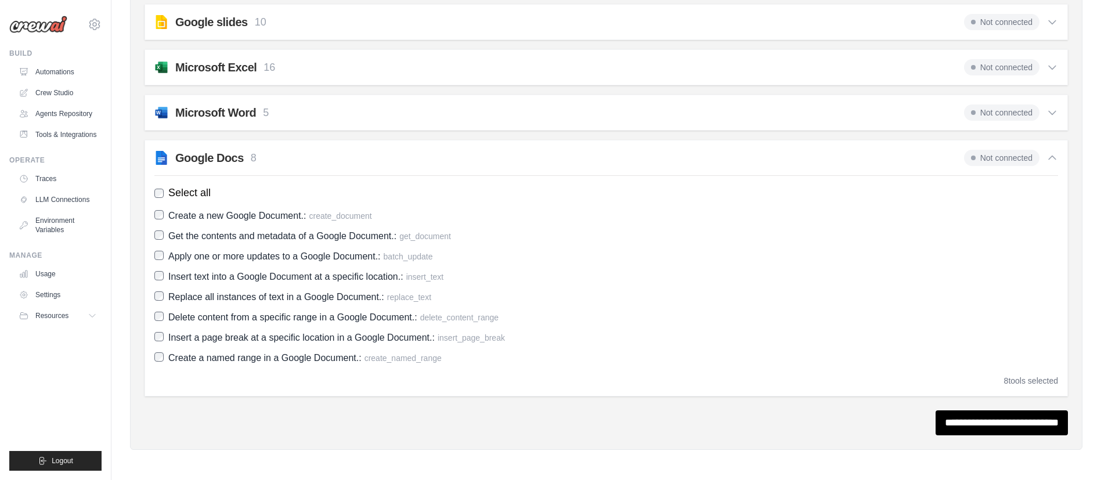
click at [917, 157] on icon at bounding box center [1053, 158] width 12 height 12
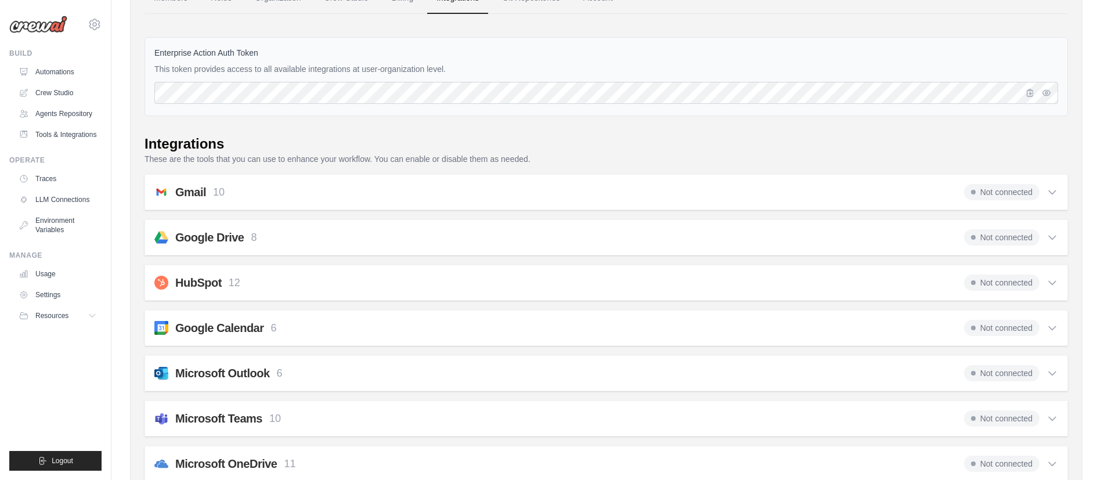
scroll to position [118, 0]
click at [70, 135] on link "Tools & Integrations" at bounding box center [59, 134] width 88 height 19
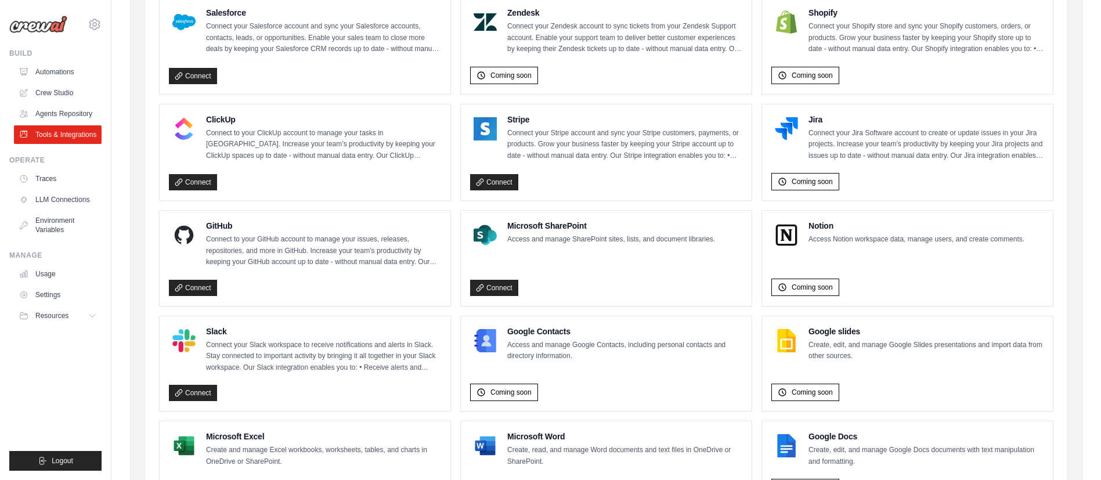
scroll to position [593, 0]
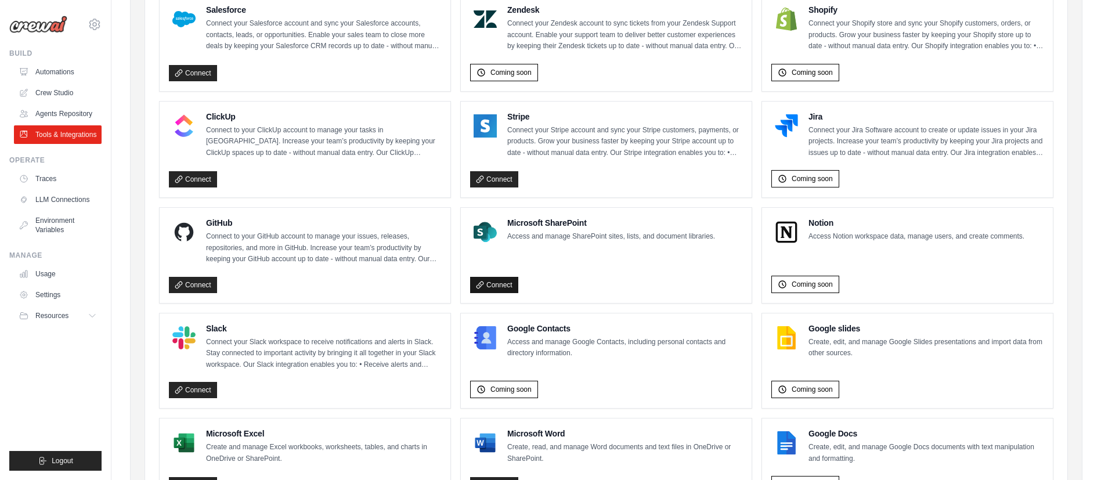
click at [500, 283] on link "Connect" at bounding box center [494, 285] width 48 height 16
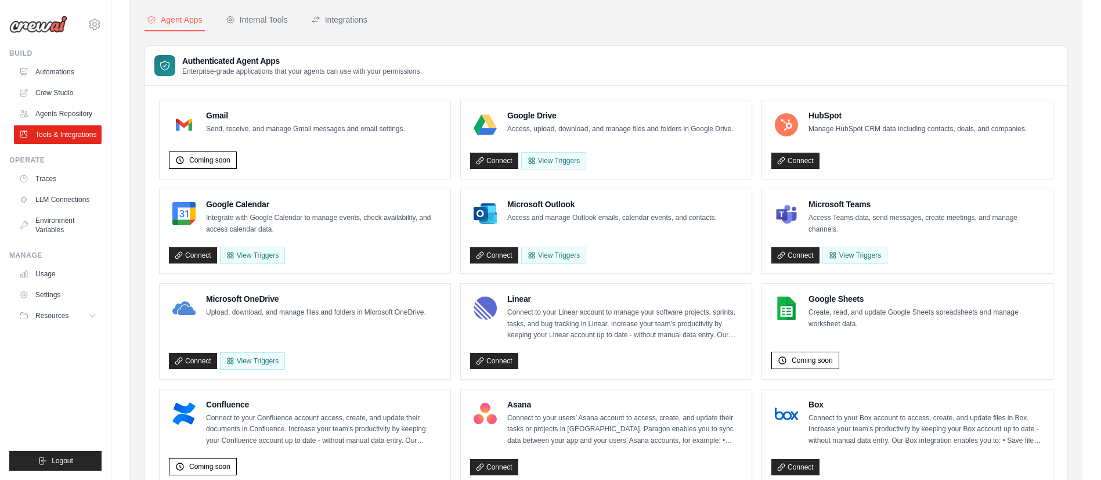
scroll to position [70, 0]
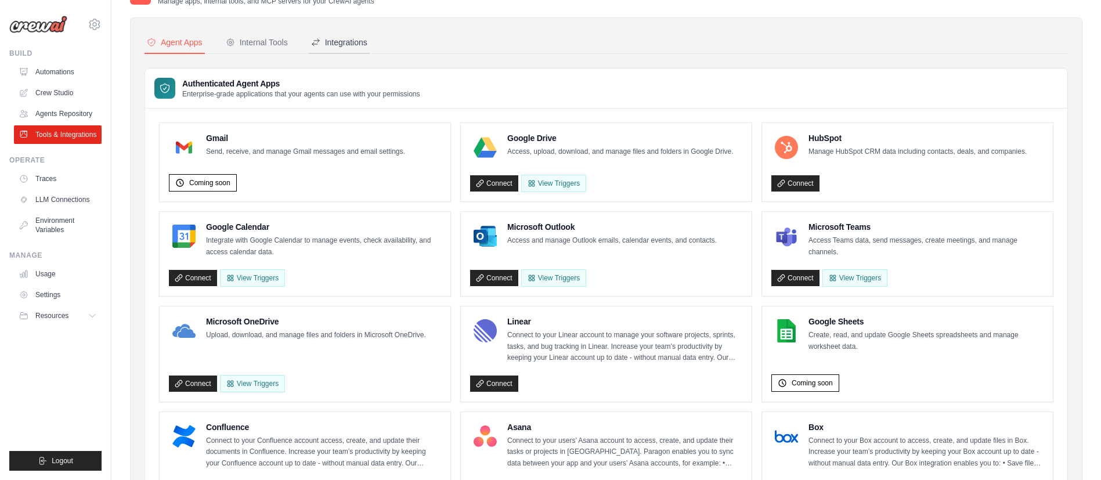
click at [347, 48] on div "Integrations" at bounding box center [339, 43] width 56 height 12
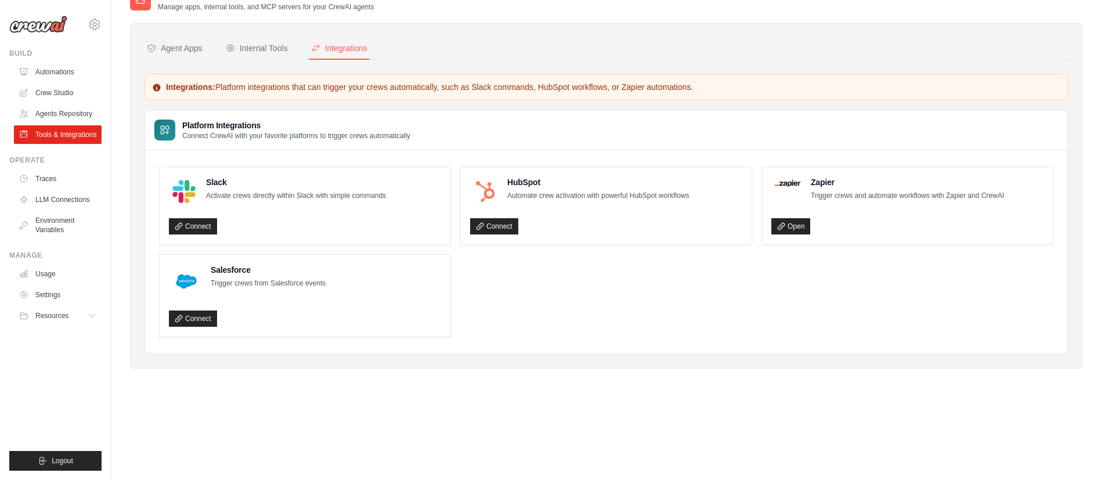
scroll to position [64, 0]
click at [251, 46] on div "Internal Tools" at bounding box center [257, 48] width 62 height 12
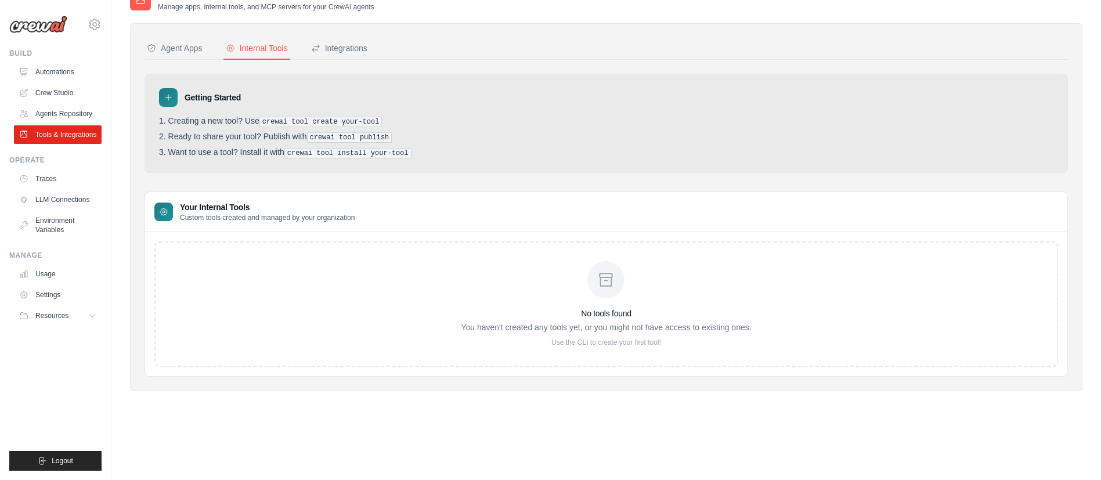
click at [167, 99] on icon at bounding box center [168, 97] width 9 height 9
click at [168, 102] on icon at bounding box center [168, 97] width 9 height 9
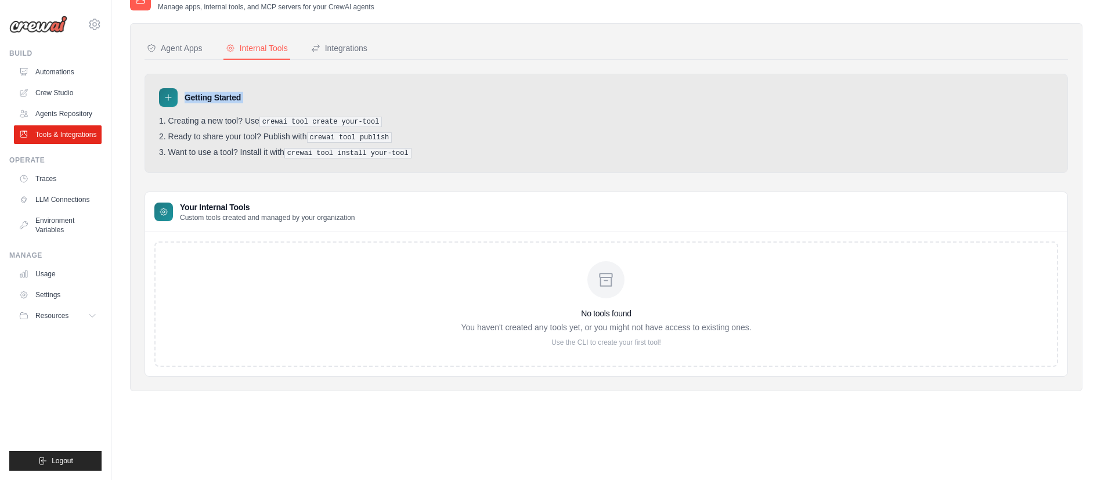
click at [309, 78] on div "Getting Started Creating a new tool? Use crewai tool create your-tool Ready to …" at bounding box center [607, 123] width 924 height 99
click at [168, 95] on icon at bounding box center [168, 98] width 6 height 6
click at [184, 54] on button "Agent Apps" at bounding box center [175, 49] width 60 height 22
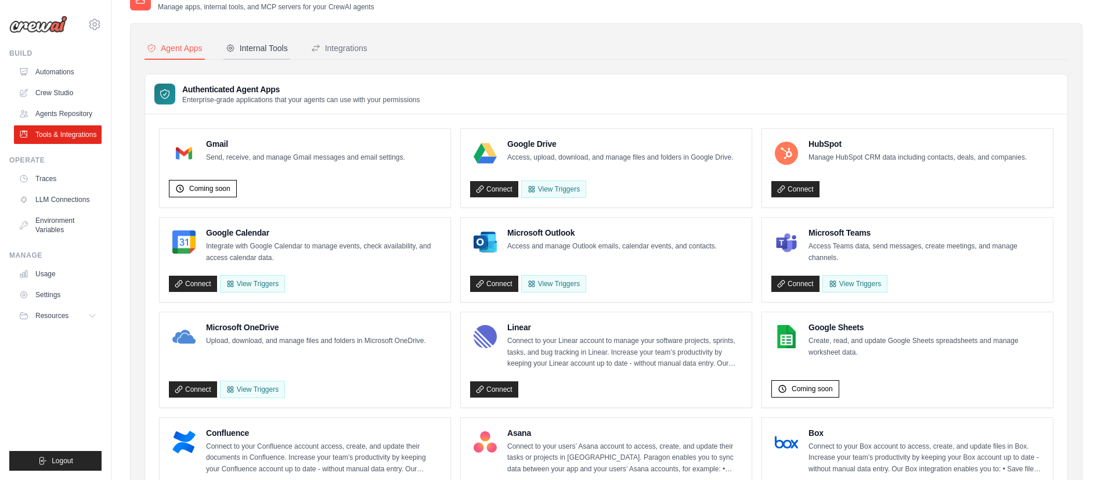
click at [248, 51] on div "Internal Tools" at bounding box center [257, 48] width 62 height 12
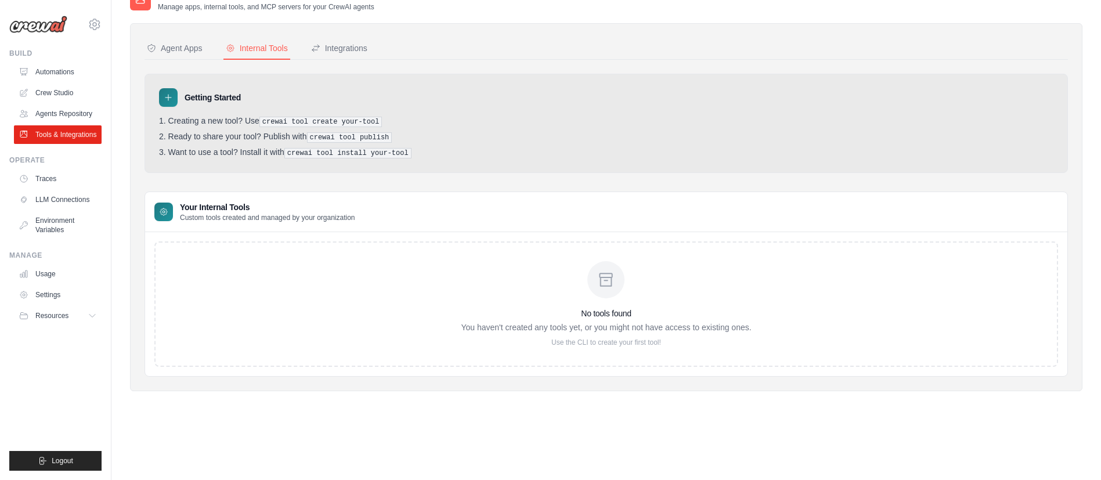
click at [171, 95] on icon at bounding box center [168, 97] width 9 height 9
click at [329, 54] on button "Integrations" at bounding box center [339, 49] width 61 height 22
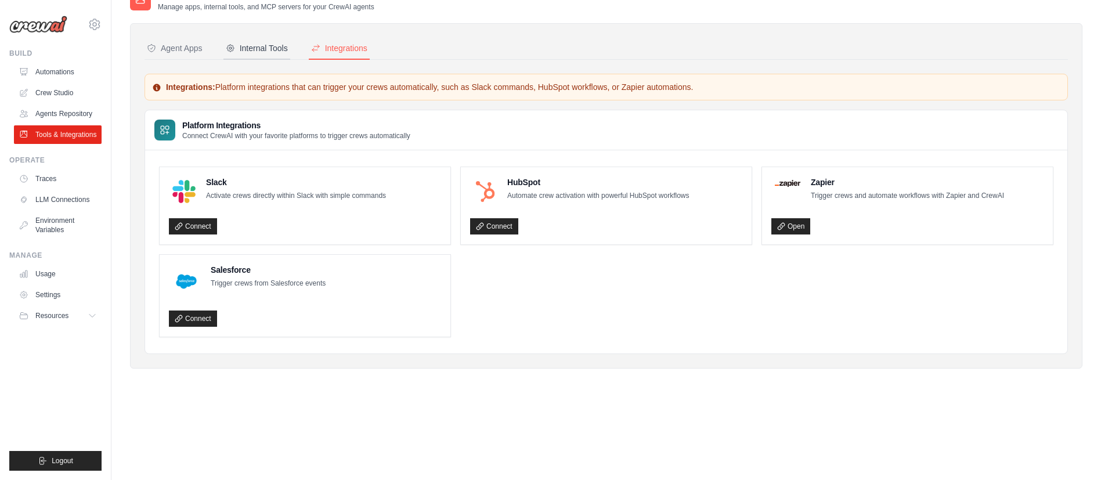
click at [264, 49] on div "Internal Tools" at bounding box center [257, 48] width 62 height 12
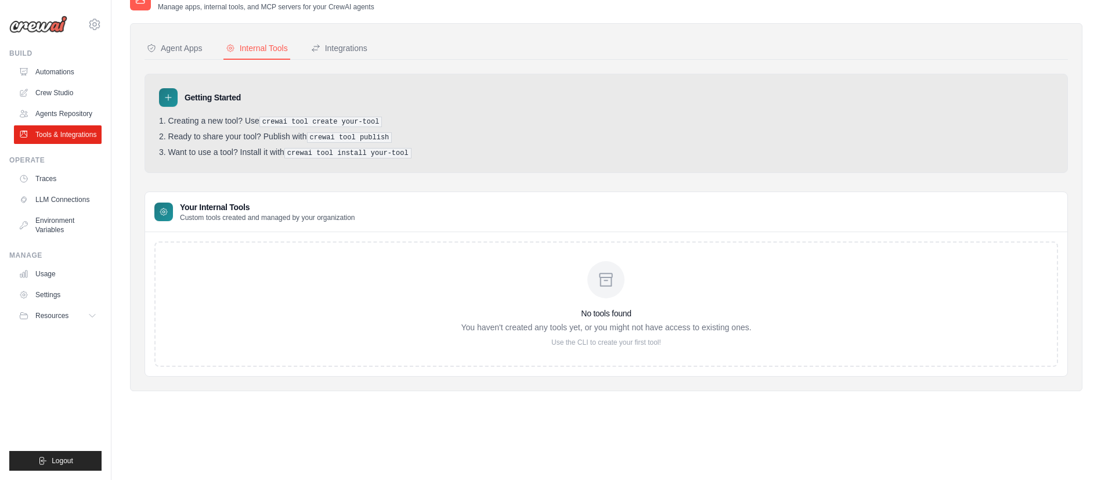
click at [600, 279] on icon at bounding box center [606, 280] width 19 height 19
click at [165, 99] on icon at bounding box center [168, 97] width 9 height 9
click at [157, 214] on div at bounding box center [163, 212] width 19 height 19
click at [615, 286] on icon at bounding box center [606, 280] width 19 height 19
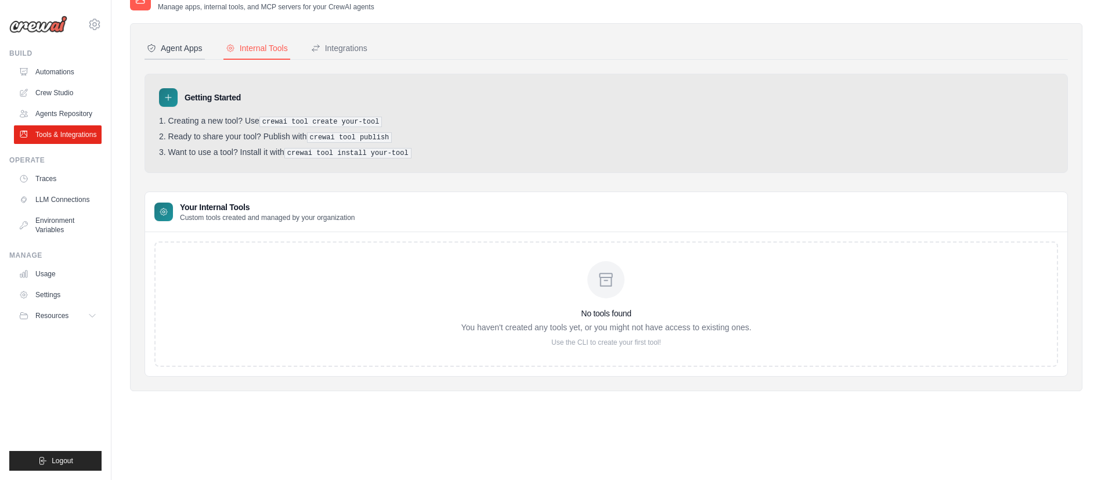
click at [185, 55] on button "Agent Apps" at bounding box center [175, 49] width 60 height 22
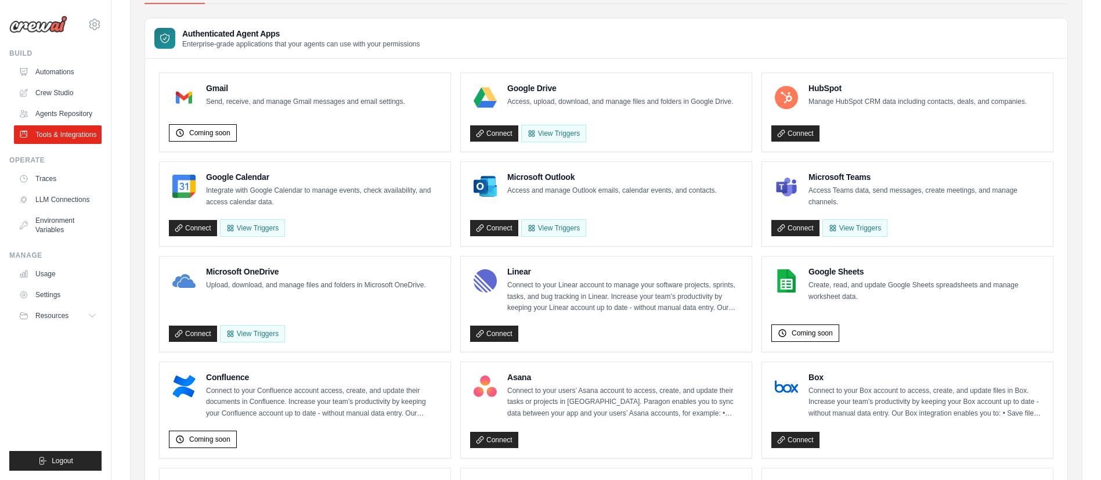
scroll to position [120, 0]
click at [60, 323] on button "Resources" at bounding box center [59, 316] width 88 height 19
click at [62, 297] on link "Settings" at bounding box center [59, 295] width 88 height 19
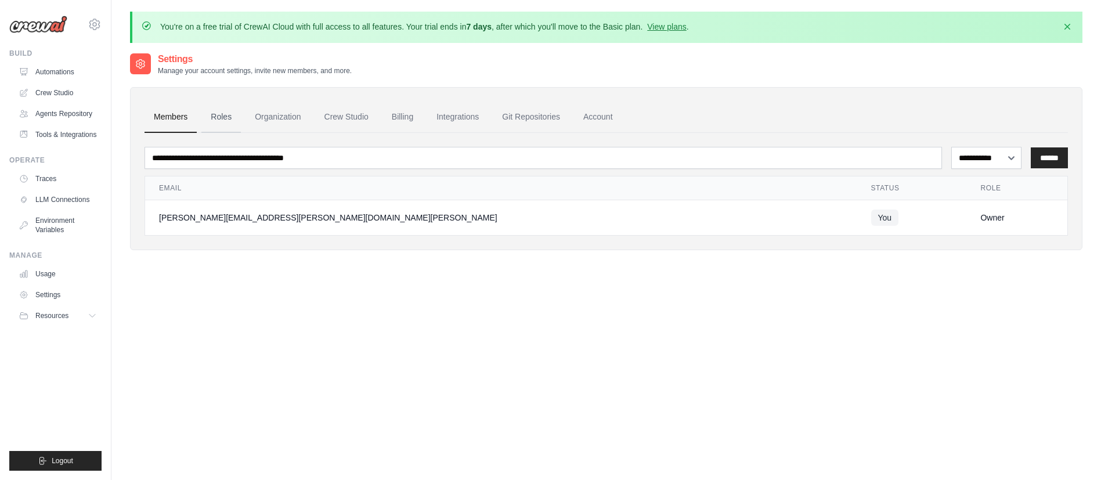
click at [228, 116] on link "Roles" at bounding box center [220, 117] width 39 height 31
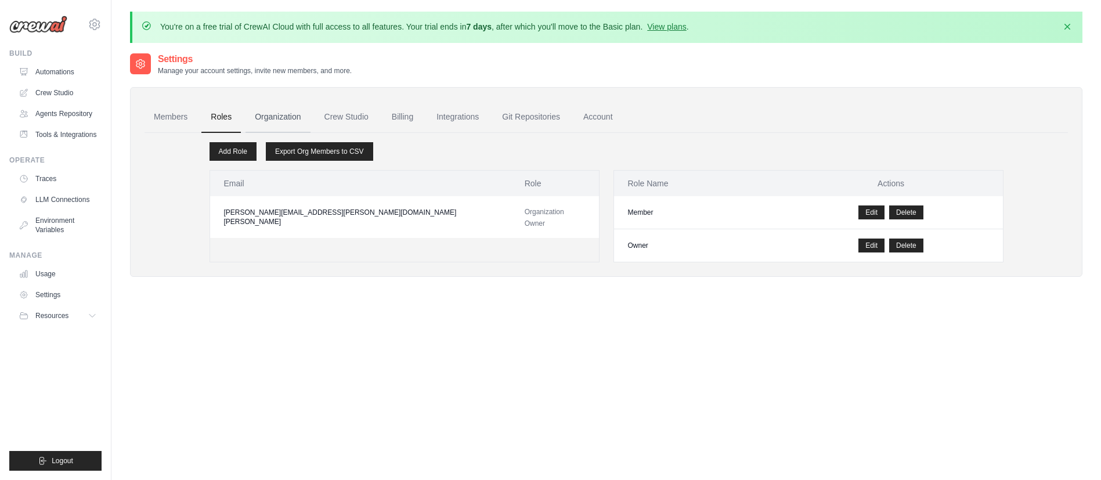
click at [289, 115] on link "Organization" at bounding box center [278, 117] width 64 height 31
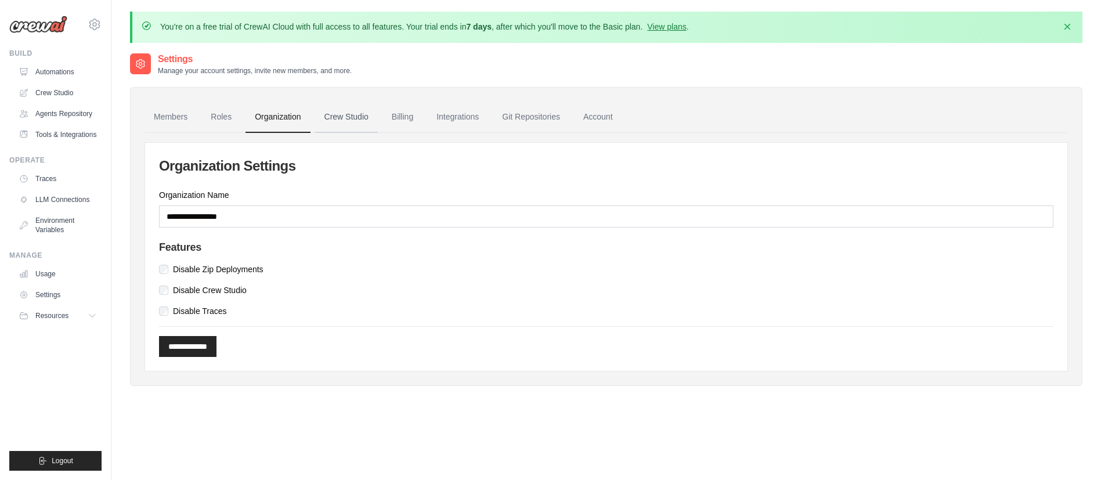
click at [330, 113] on link "Crew Studio" at bounding box center [346, 117] width 63 height 31
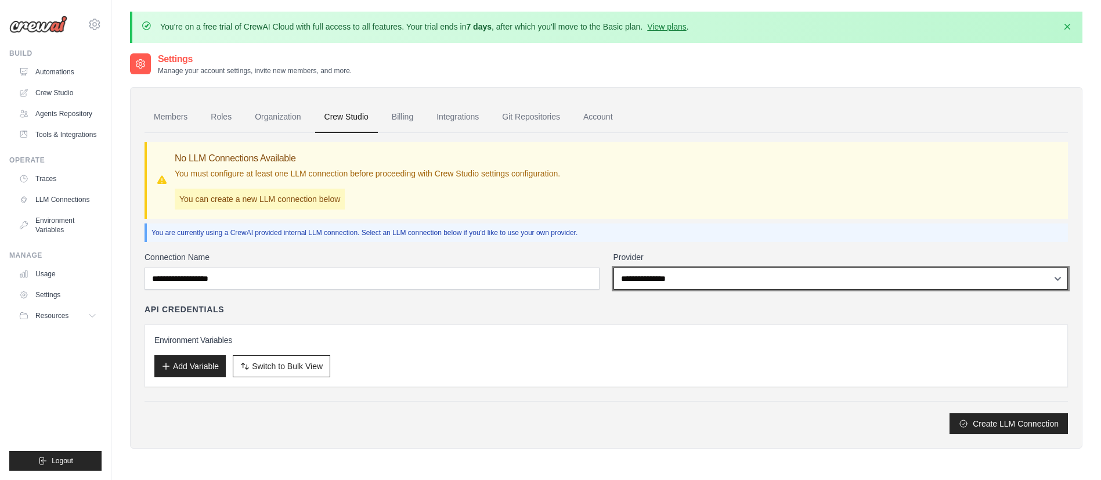
click at [694, 274] on select "**********" at bounding box center [841, 279] width 455 height 22
select select "******"
click at [614, 268] on select "**********" at bounding box center [841, 279] width 455 height 22
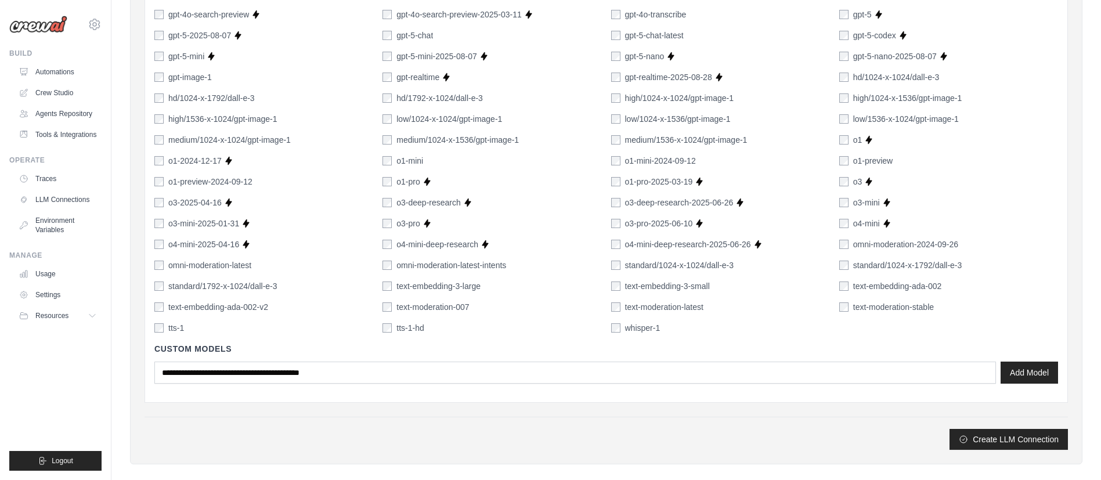
scroll to position [813, 0]
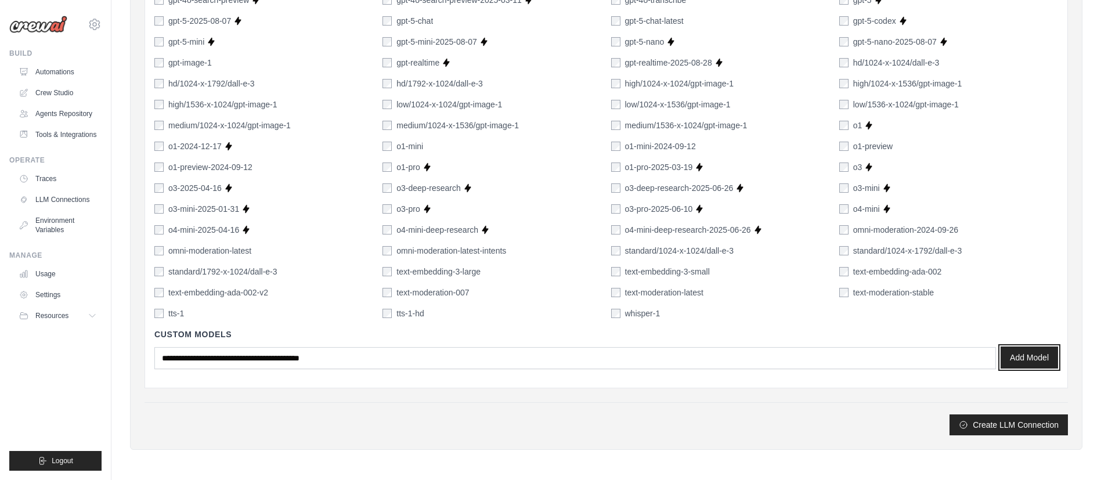
click at [1023, 361] on button "Add Model" at bounding box center [1029, 358] width 57 height 22
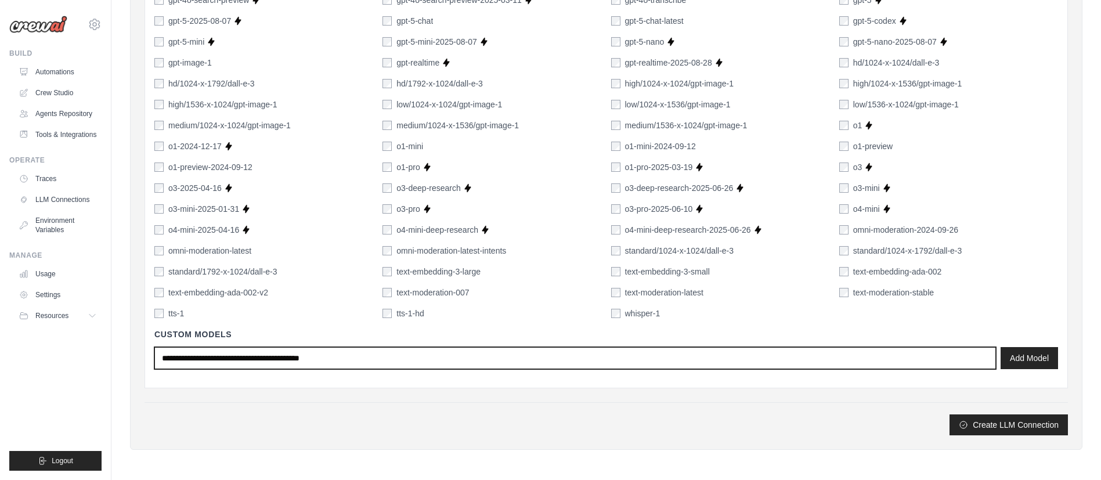
click at [260, 352] on input "text" at bounding box center [575, 358] width 842 height 22
type input "******"
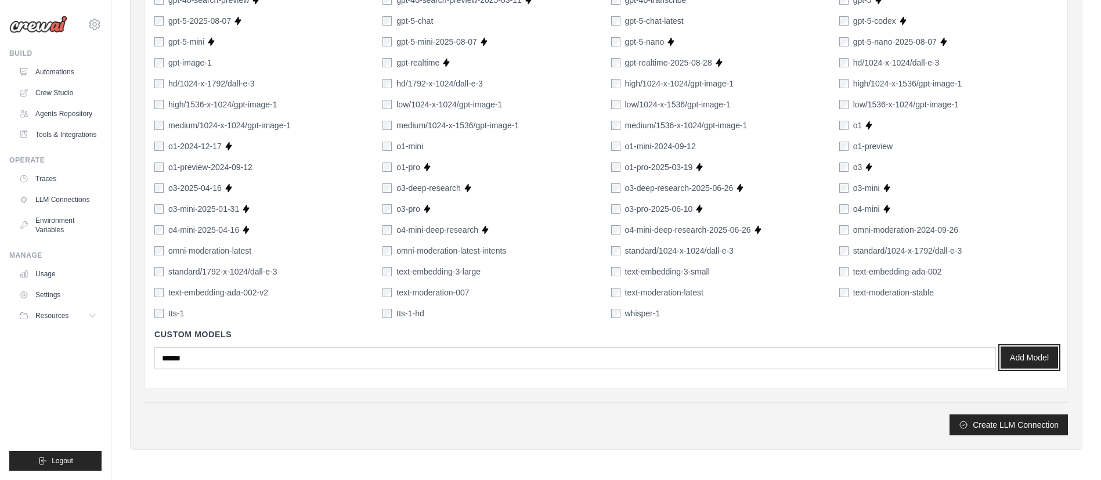
click at [1021, 358] on button "Add Model" at bounding box center [1029, 358] width 57 height 22
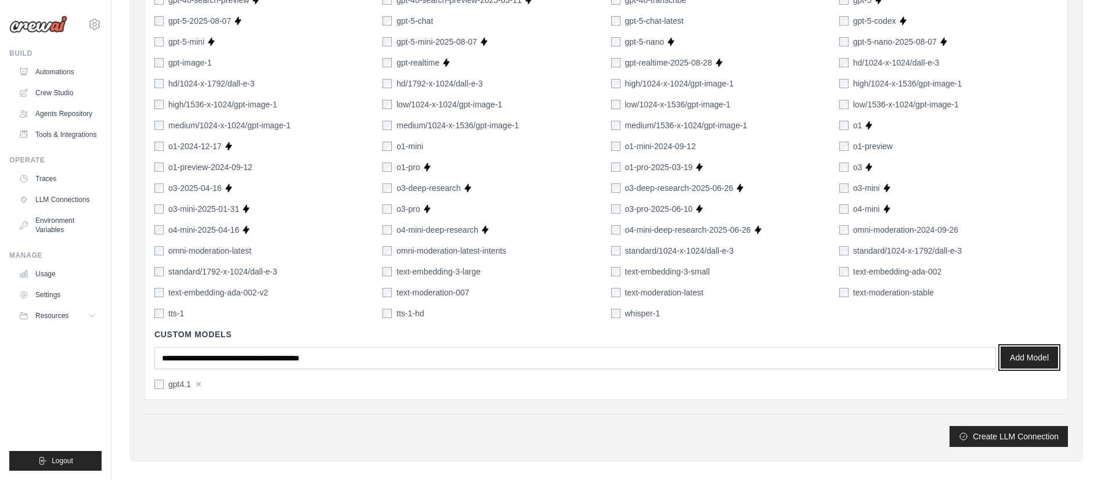
scroll to position [825, 0]
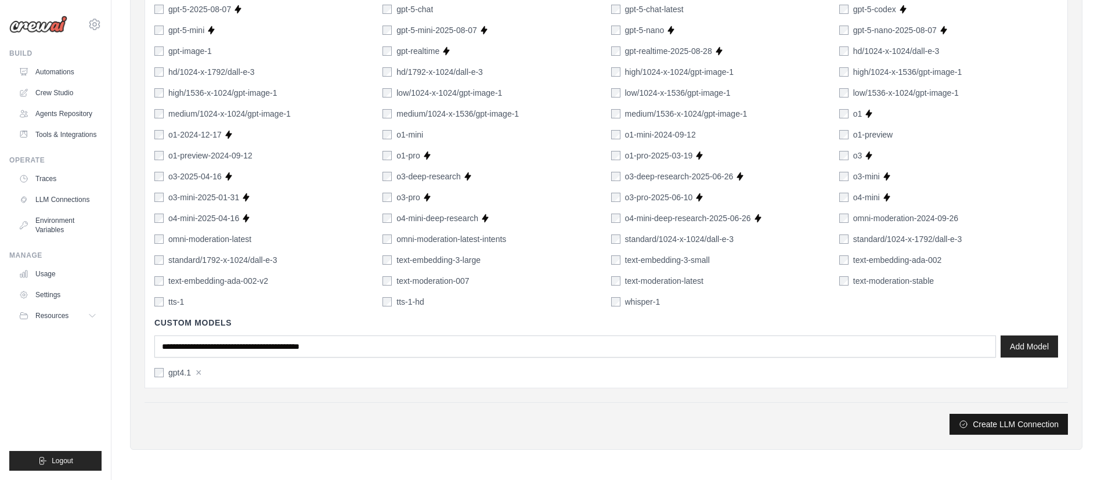
click at [1011, 424] on button "Create LLM Connection" at bounding box center [1009, 424] width 118 height 21
type input "******"
click at [1010, 424] on button "Create LLM Connection" at bounding box center [1009, 424] width 118 height 21
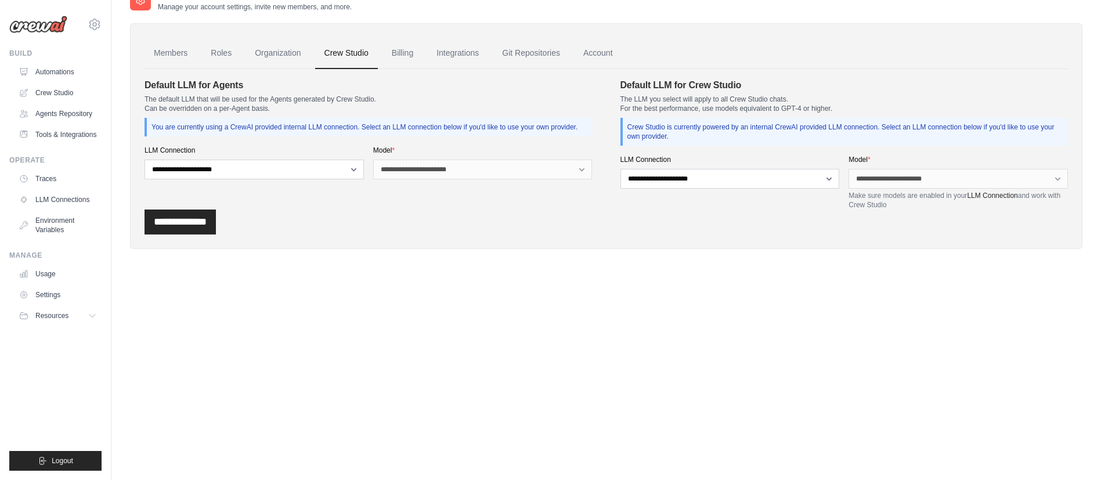
scroll to position [0, 0]
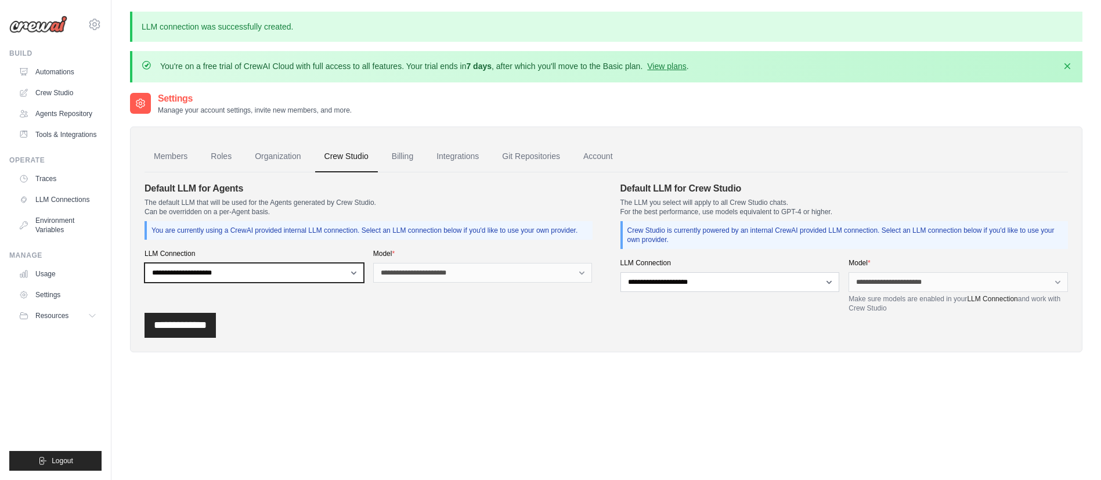
click at [316, 272] on select "**********" at bounding box center [254, 273] width 219 height 20
select select "******"
click at [145, 263] on select "**********" at bounding box center [254, 273] width 219 height 20
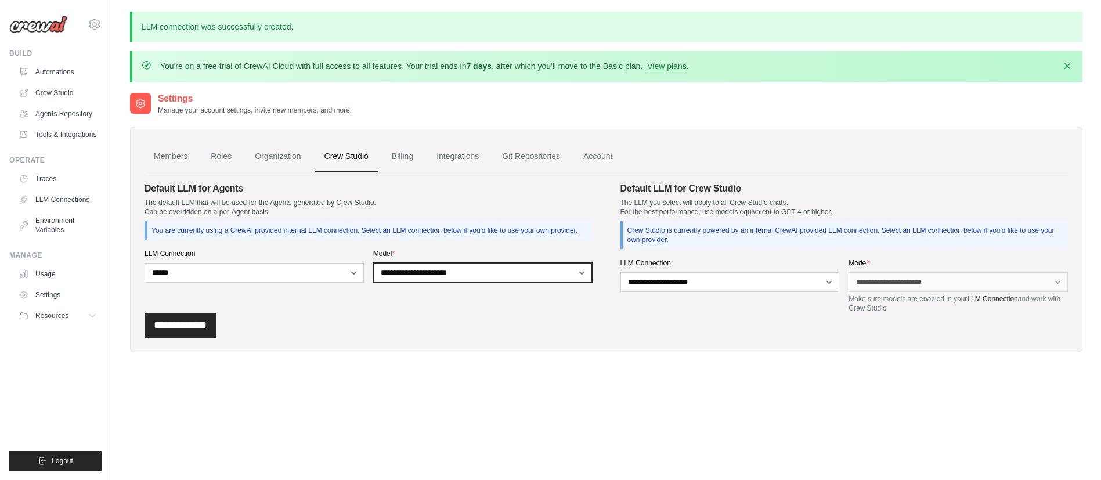
click at [427, 276] on select "**********" at bounding box center [482, 273] width 219 height 20
select select "*******"
click at [373, 263] on select "**********" at bounding box center [482, 273] width 219 height 20
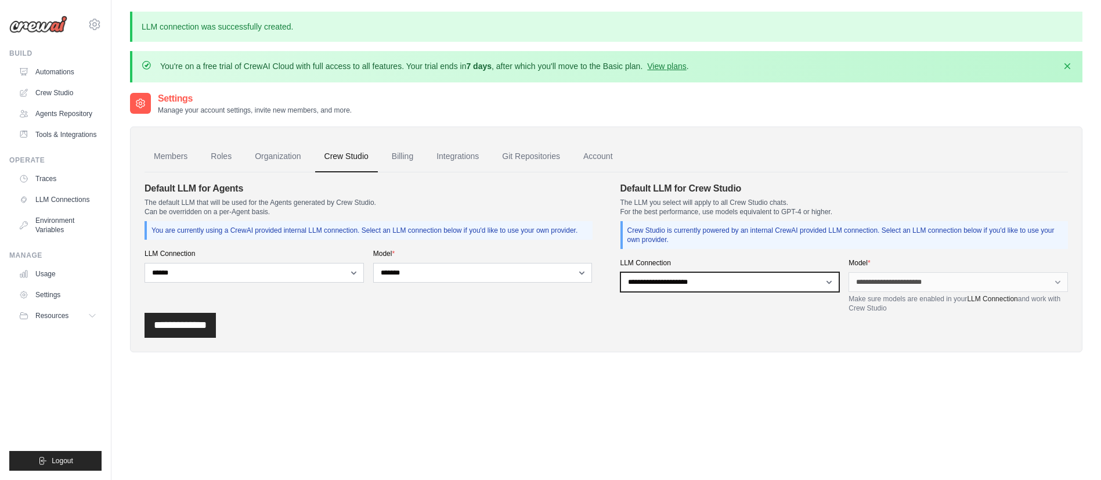
click at [658, 282] on select "**********" at bounding box center [730, 282] width 219 height 20
select select "******"
click at [621, 272] on select "**********" at bounding box center [730, 282] width 219 height 20
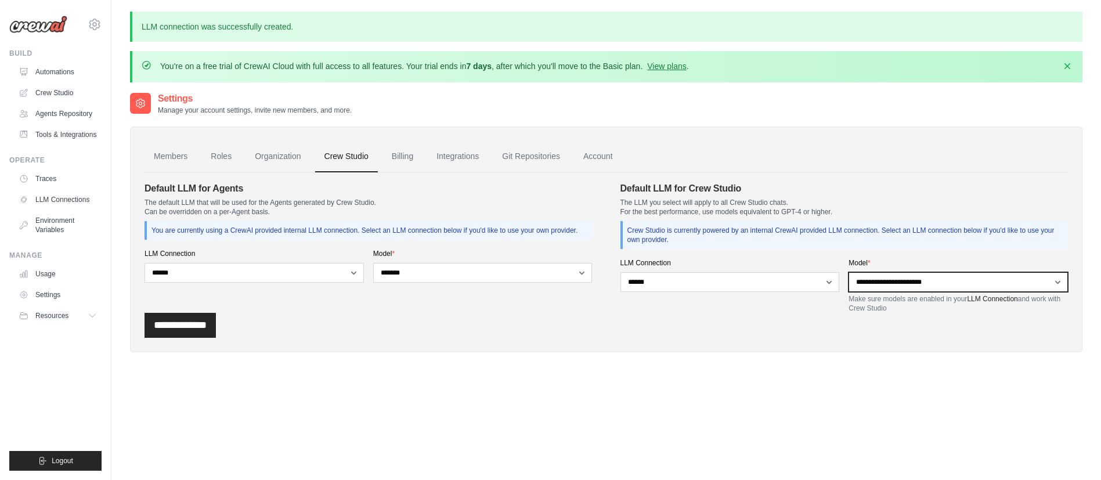
click at [900, 276] on select "**********" at bounding box center [958, 282] width 219 height 20
select select "******"
click at [849, 272] on select "**********" at bounding box center [958, 282] width 219 height 20
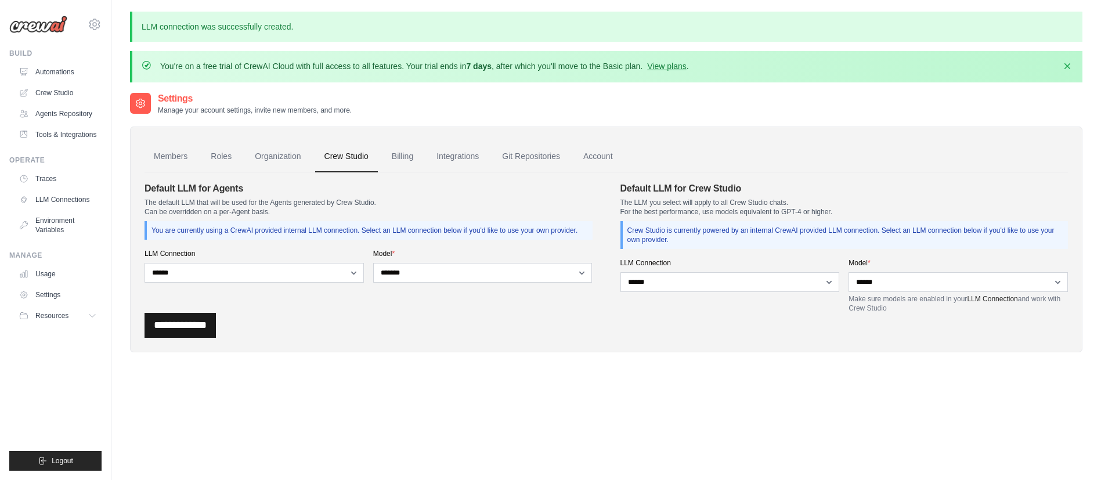
click at [185, 329] on input "**********" at bounding box center [180, 325] width 71 height 25
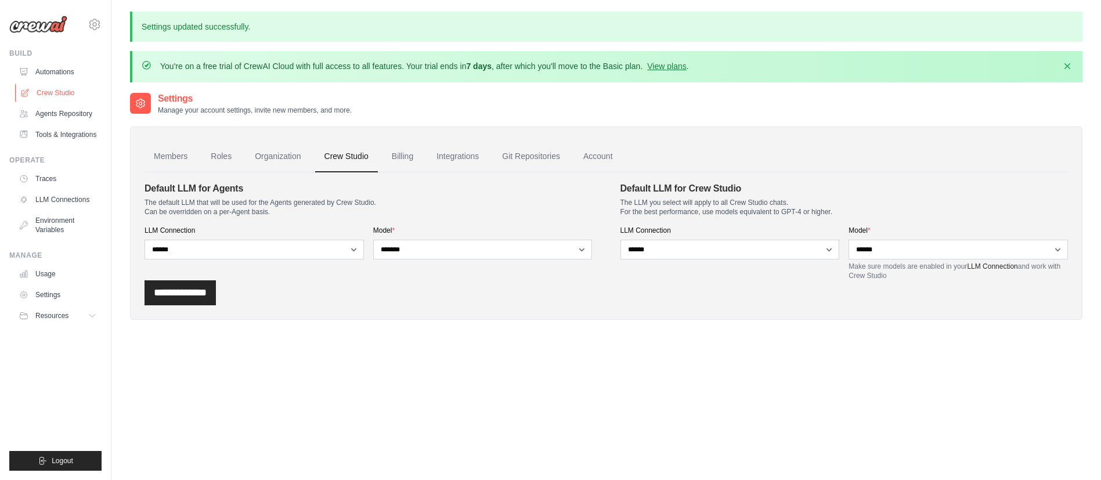
click at [52, 95] on link "Crew Studio" at bounding box center [59, 93] width 88 height 19
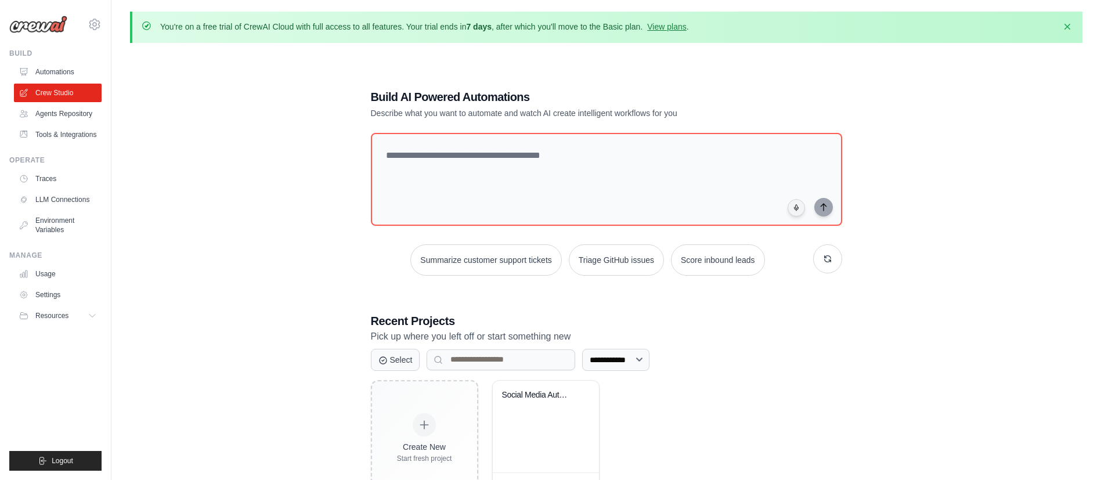
scroll to position [64, 0]
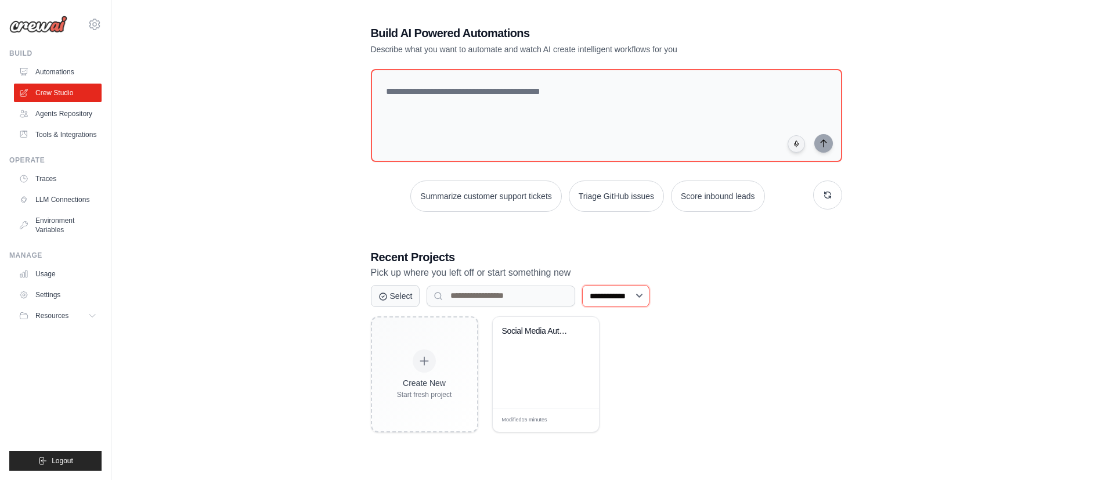
click at [644, 301] on select "**********" at bounding box center [615, 296] width 67 height 22
click at [719, 286] on div "**********" at bounding box center [606, 296] width 471 height 22
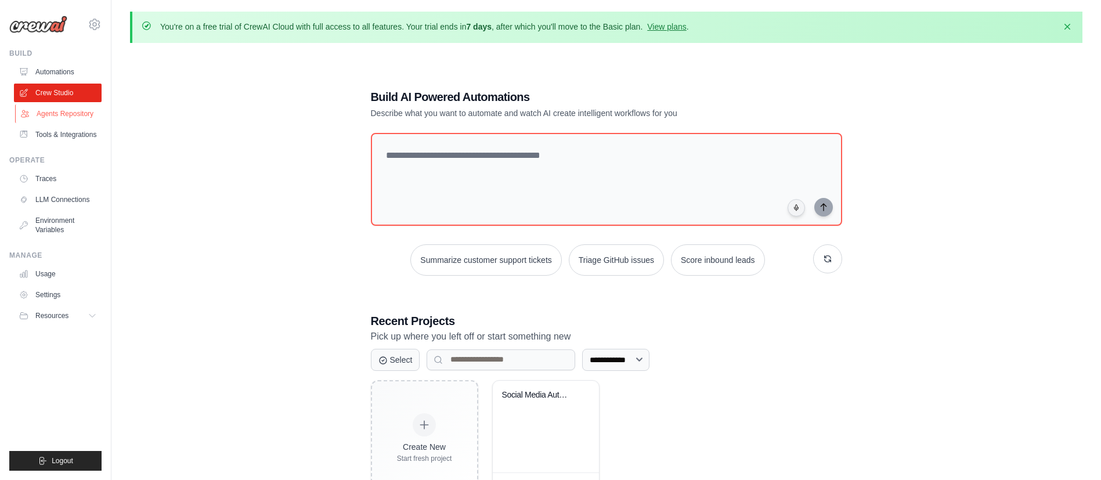
click at [61, 117] on link "Agents Repository" at bounding box center [59, 113] width 88 height 19
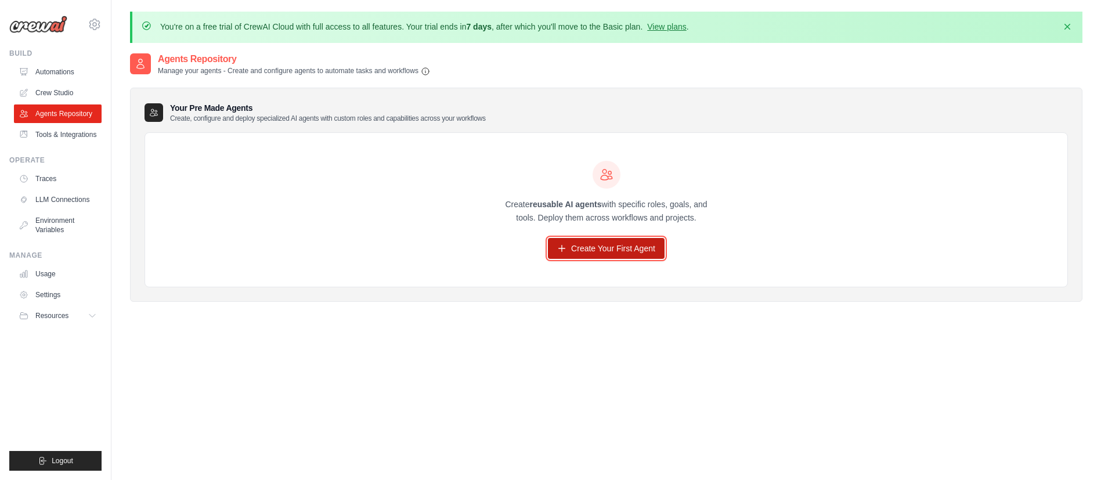
click at [585, 243] on link "Create Your First Agent" at bounding box center [606, 248] width 117 height 21
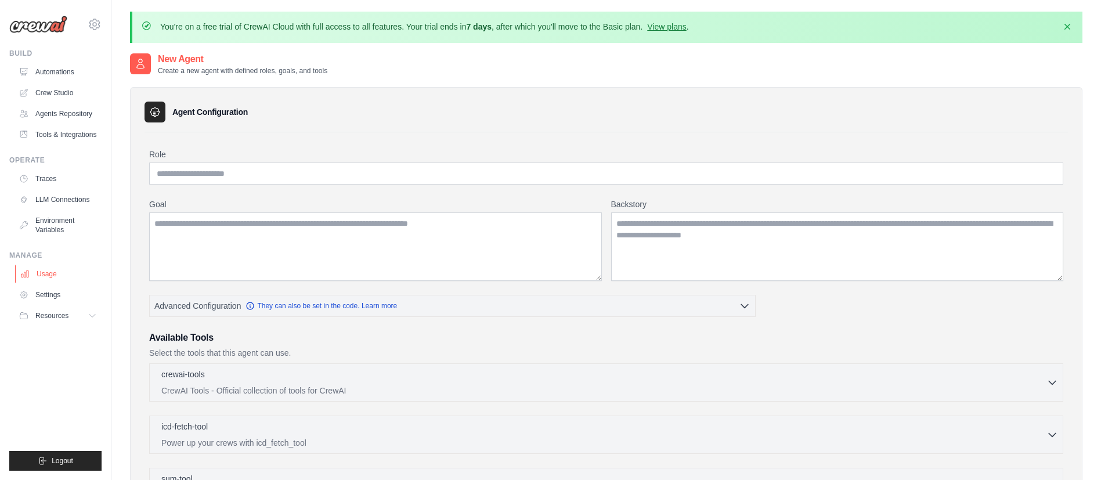
click at [51, 274] on link "Usage" at bounding box center [59, 274] width 88 height 19
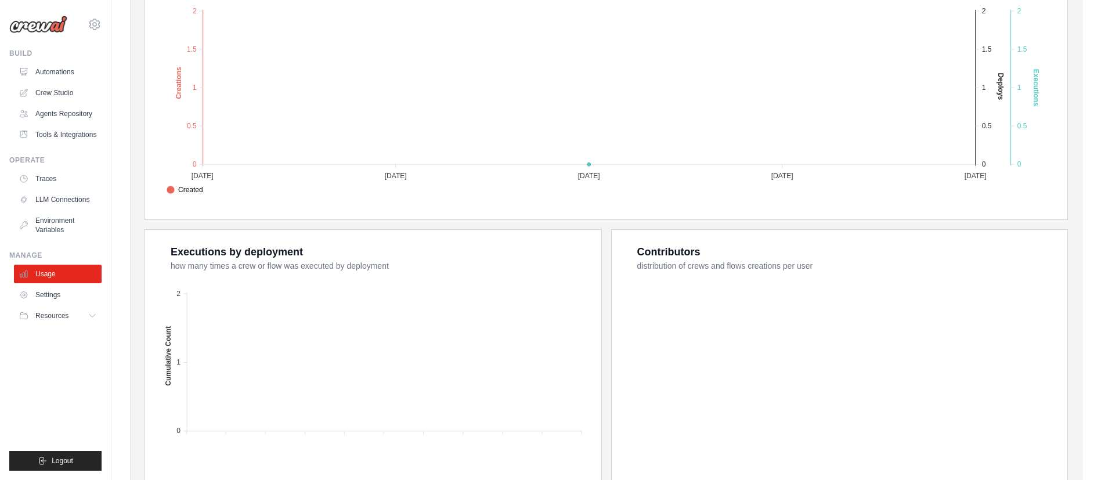
scroll to position [315, 0]
click at [52, 291] on link "Settings" at bounding box center [59, 295] width 88 height 19
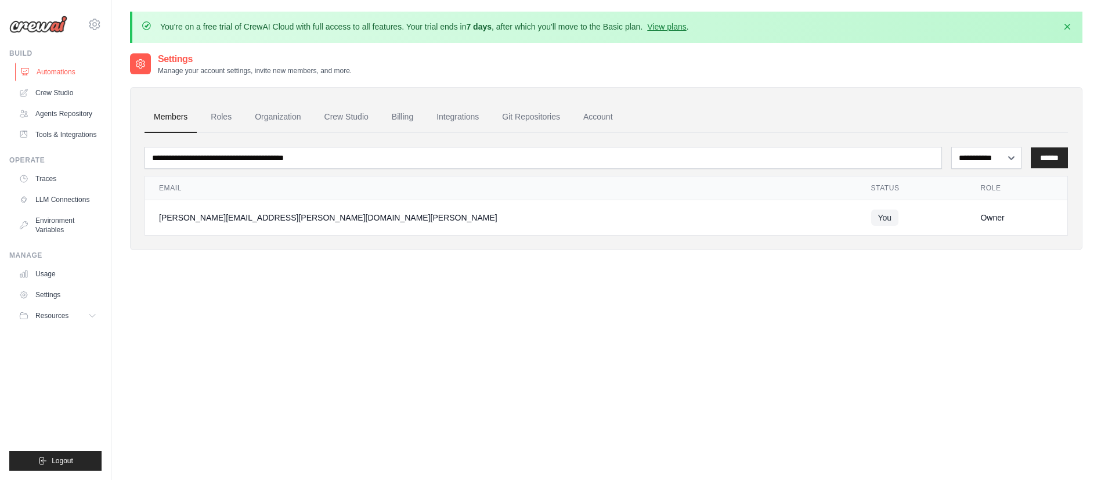
click at [68, 69] on link "Automations" at bounding box center [59, 72] width 88 height 19
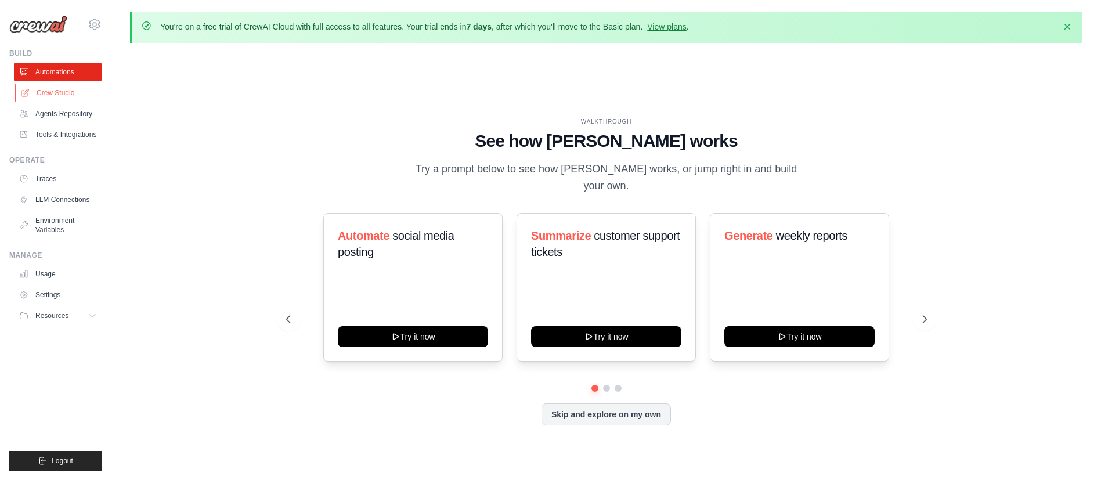
click at [62, 97] on link "Crew Studio" at bounding box center [59, 93] width 88 height 19
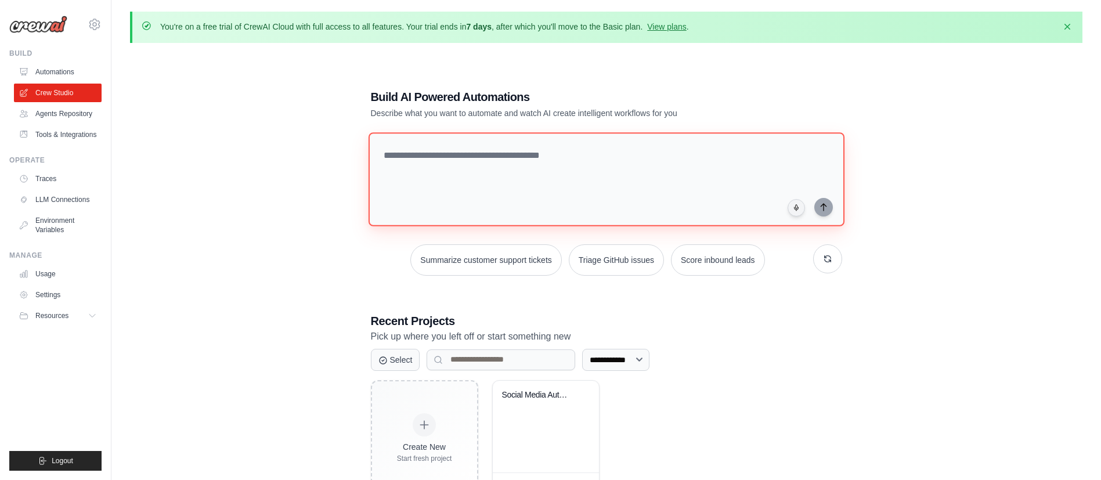
click at [419, 159] on textarea at bounding box center [606, 179] width 476 height 94
type textarea "**********"
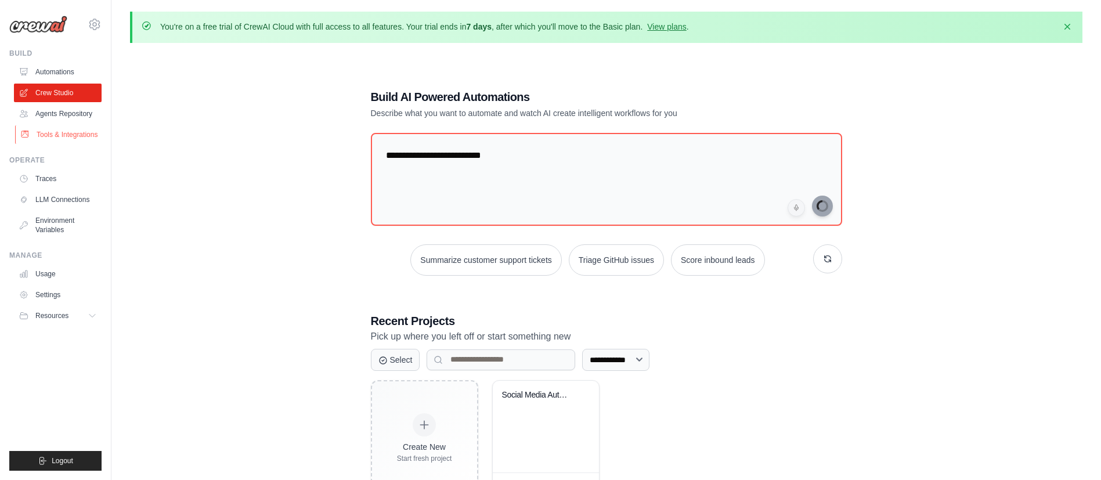
click at [51, 135] on link "Tools & Integrations" at bounding box center [59, 134] width 88 height 19
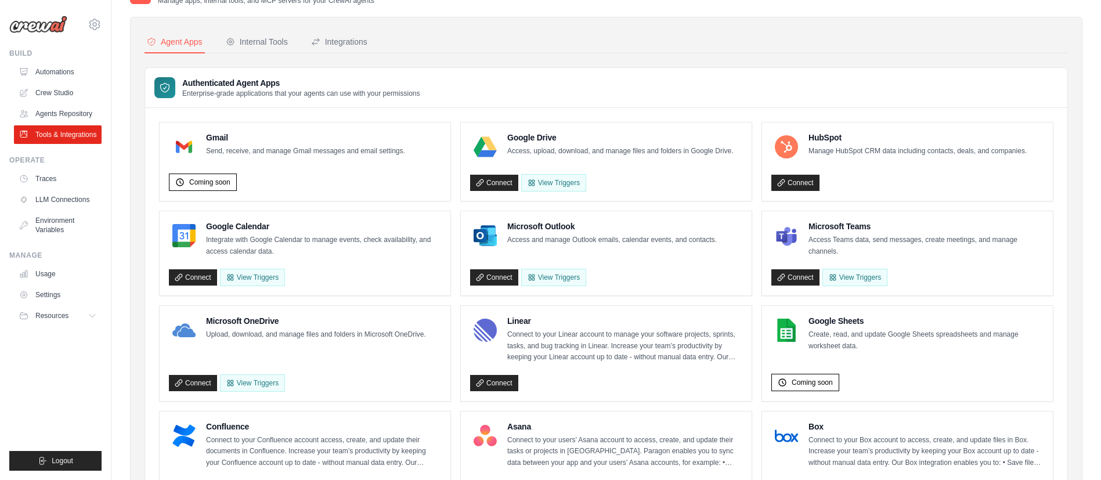
scroll to position [71, 0]
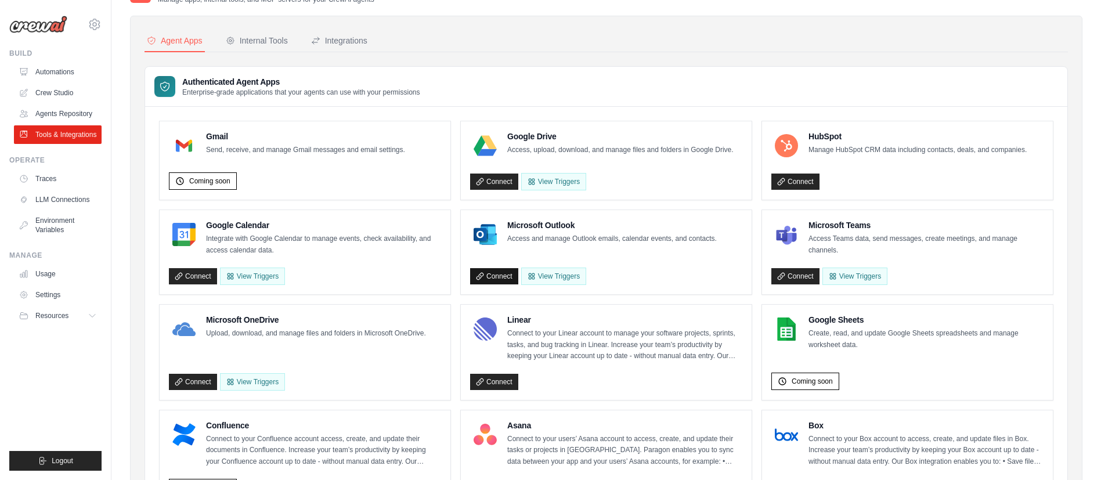
click at [482, 280] on link "Connect" at bounding box center [494, 276] width 48 height 16
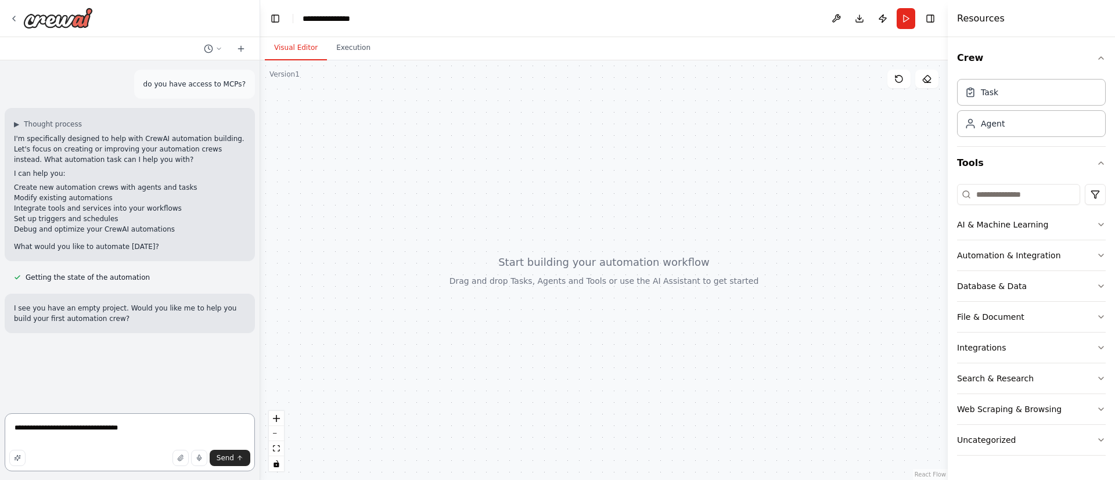
type textarea "**********"
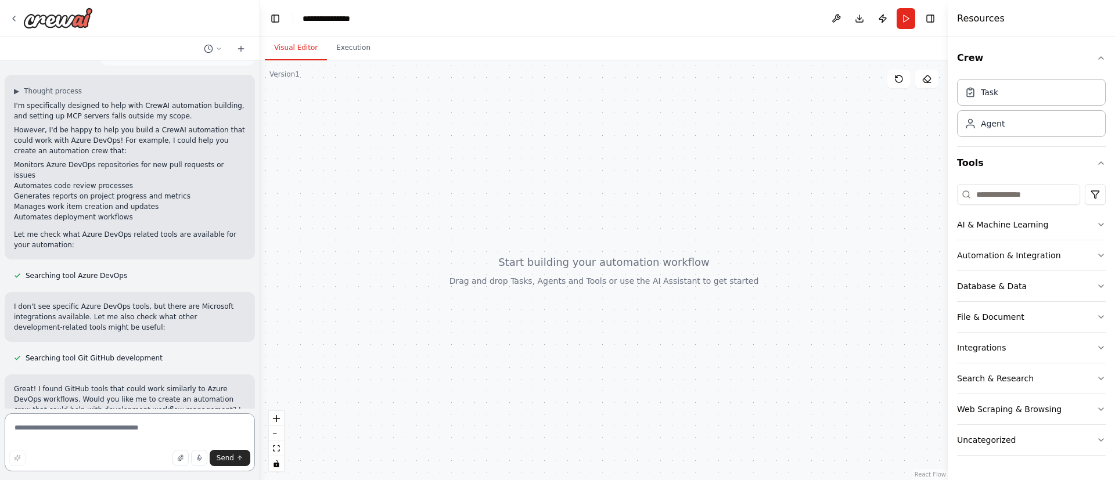
scroll to position [386, 0]
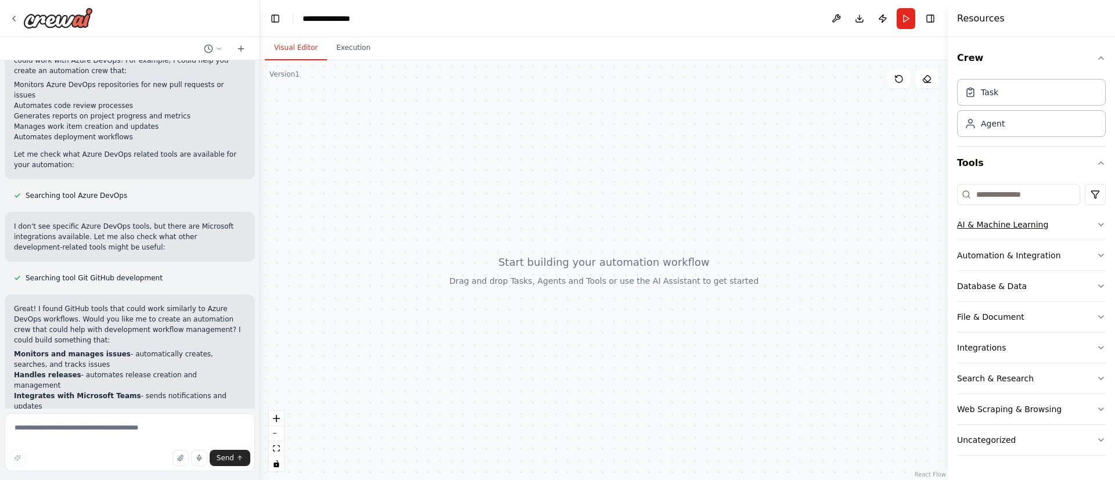
click at [1102, 227] on icon "button" at bounding box center [1100, 224] width 9 height 9
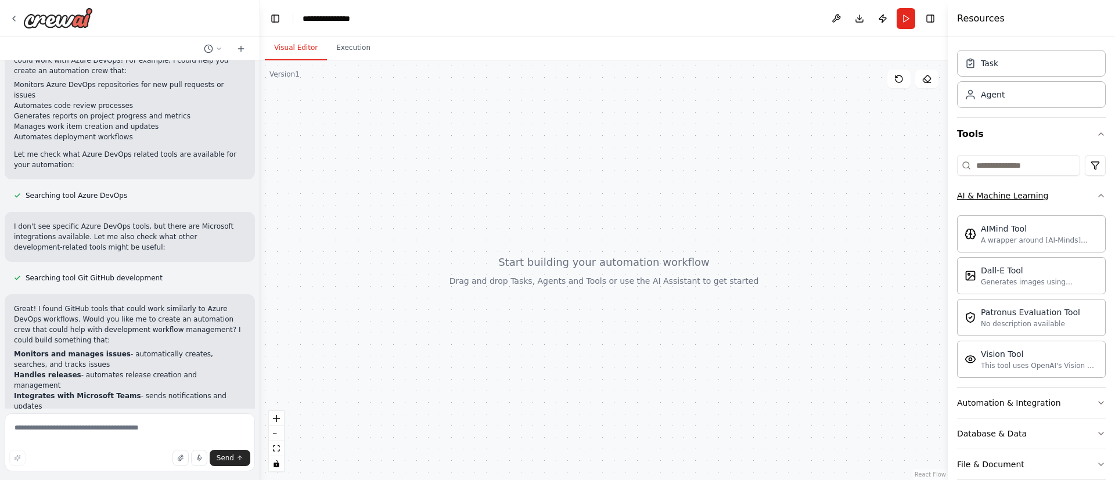
scroll to position [171, 0]
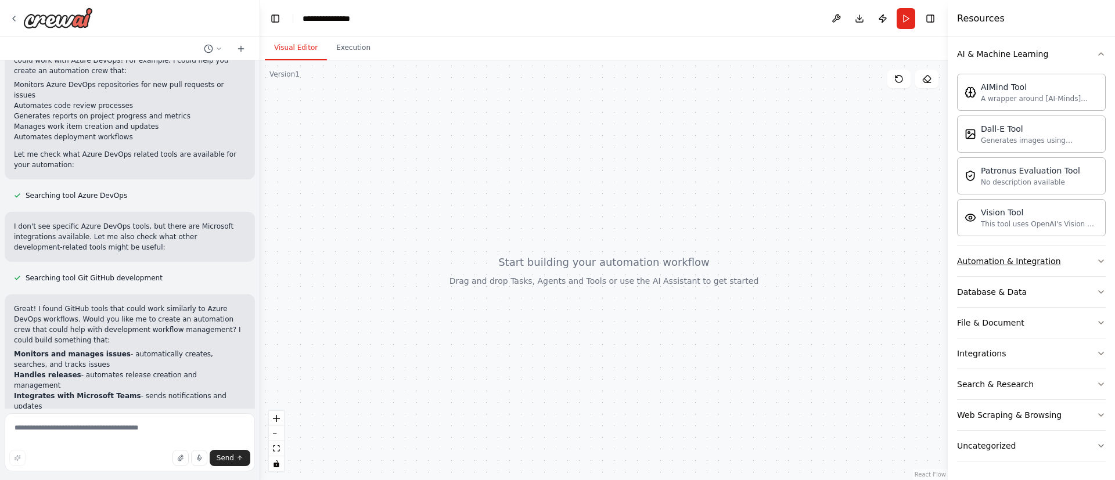
click at [1096, 261] on icon "button" at bounding box center [1100, 261] width 9 height 9
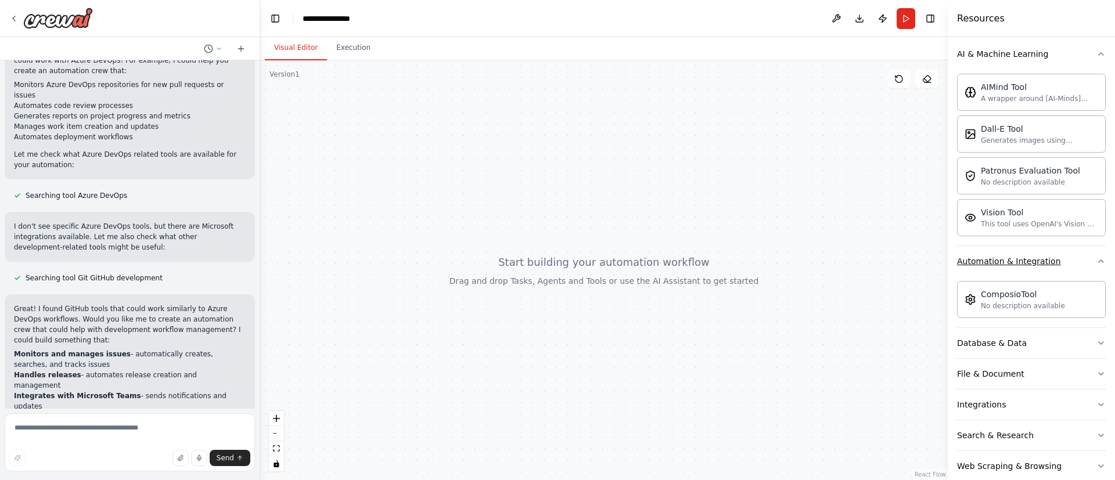
scroll to position [222, 0]
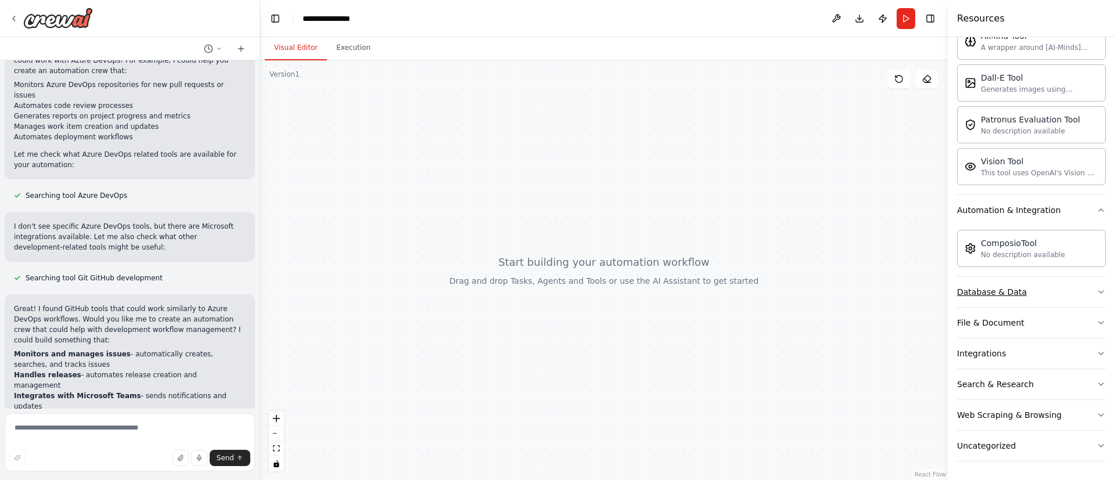
click at [1098, 292] on icon "button" at bounding box center [1100, 292] width 5 height 2
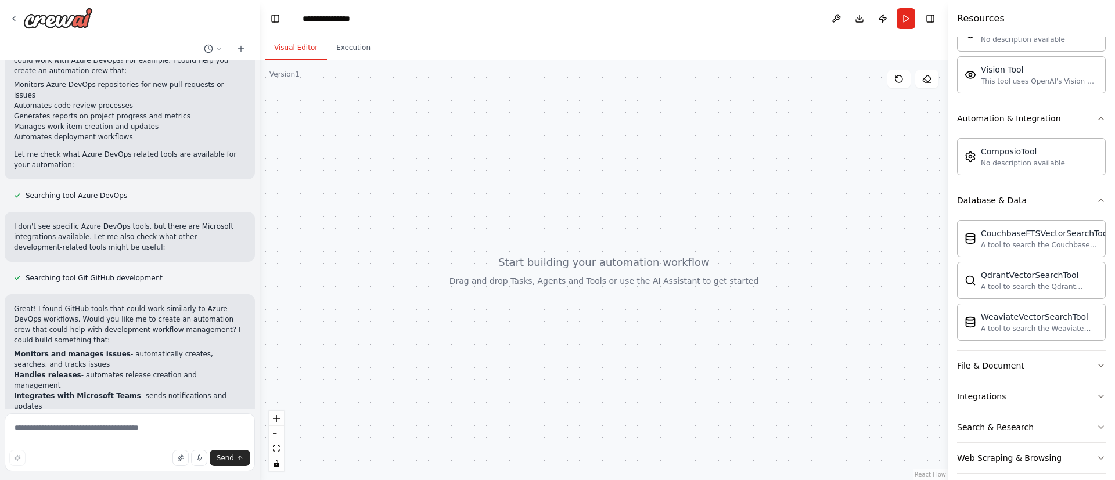
scroll to position [356, 0]
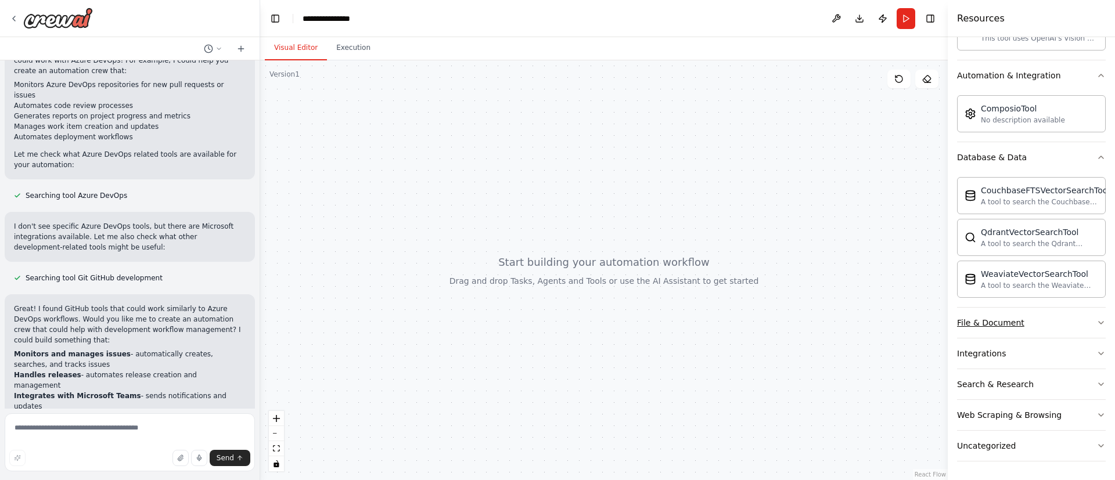
click at [1096, 319] on icon "button" at bounding box center [1100, 322] width 9 height 9
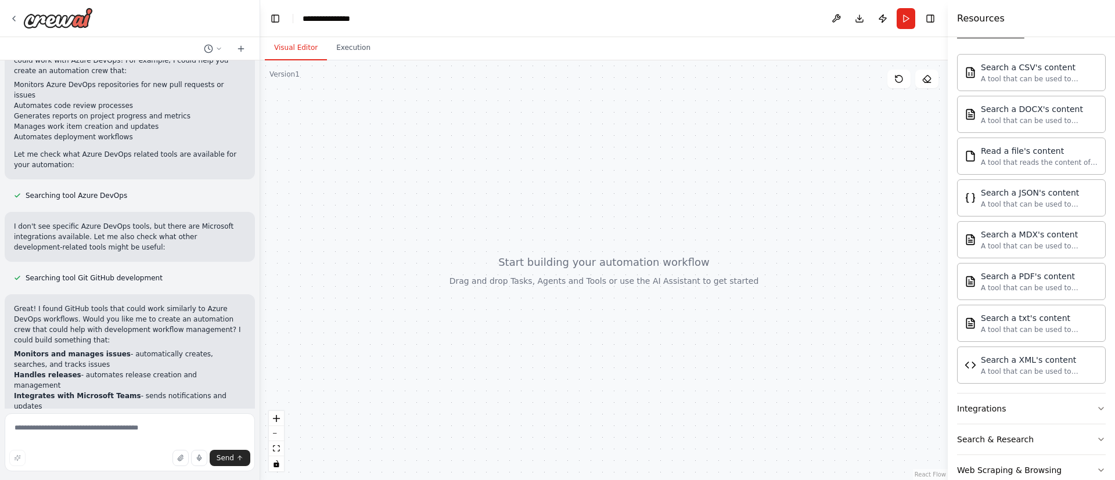
scroll to position [700, 0]
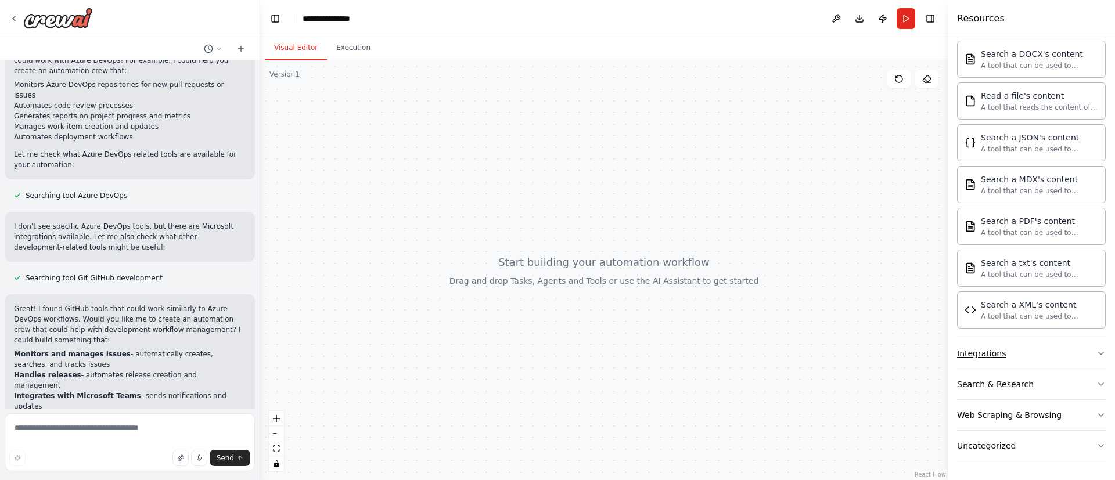
click at [1096, 349] on icon "button" at bounding box center [1100, 353] width 9 height 9
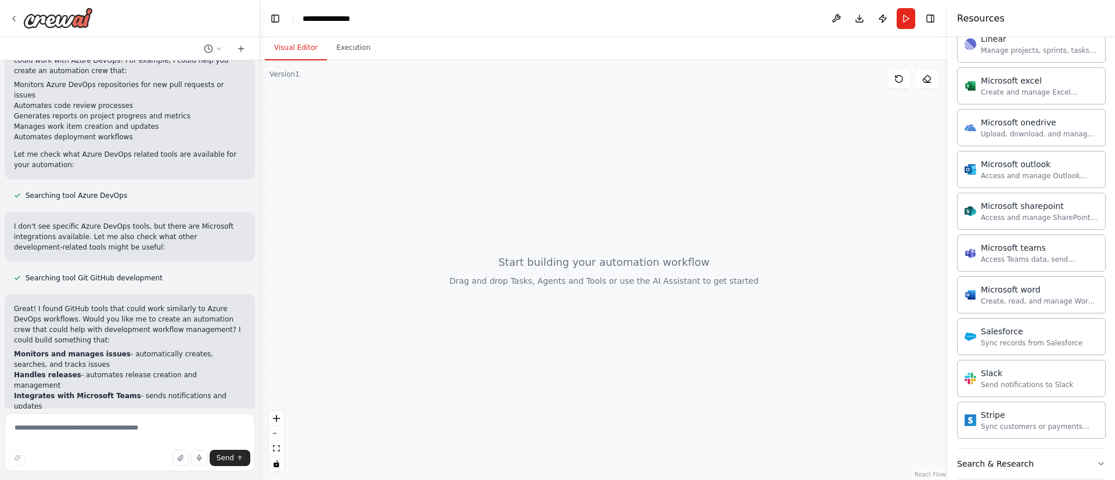
scroll to position [1378, 0]
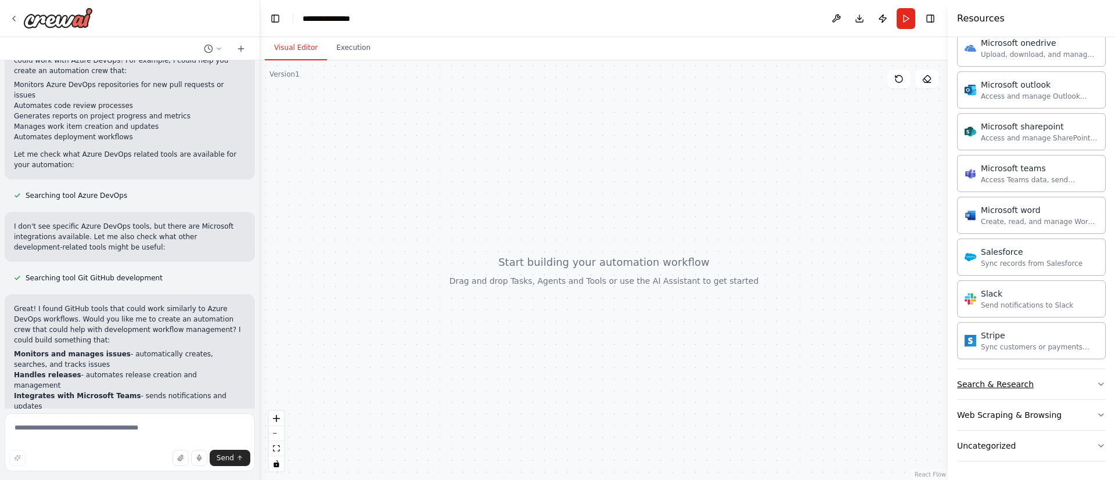
click at [1096, 385] on icon "button" at bounding box center [1100, 384] width 9 height 9
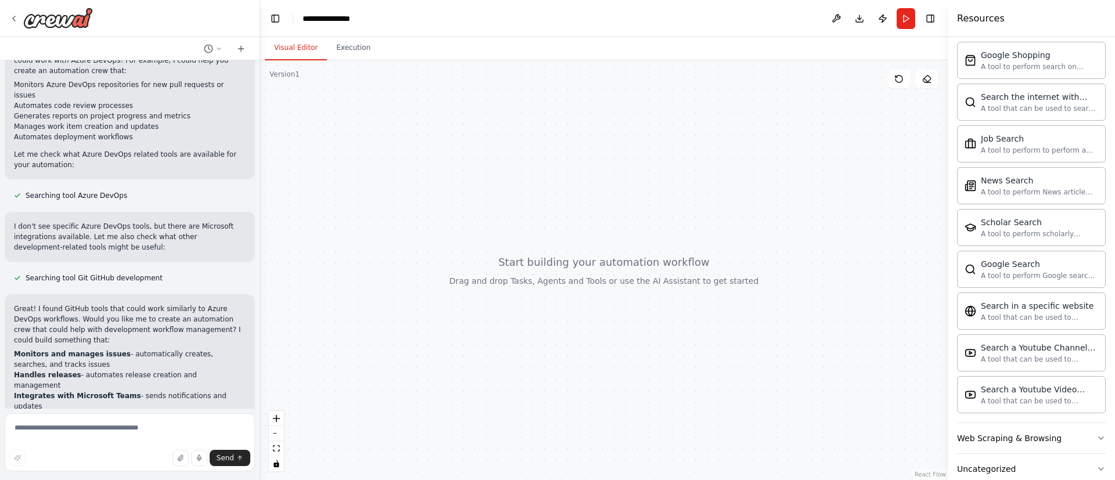
scroll to position [1973, 0]
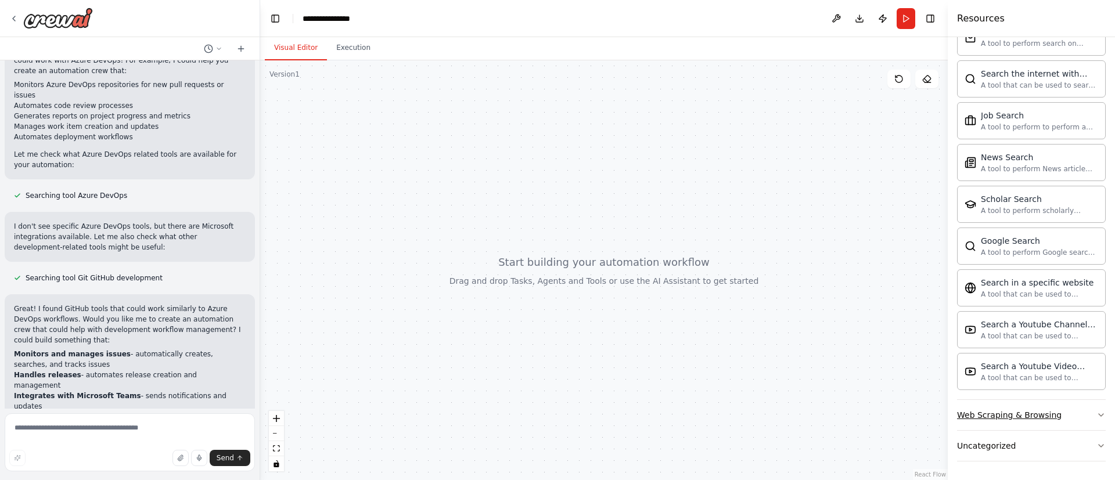
click at [1096, 419] on icon "button" at bounding box center [1100, 414] width 9 height 9
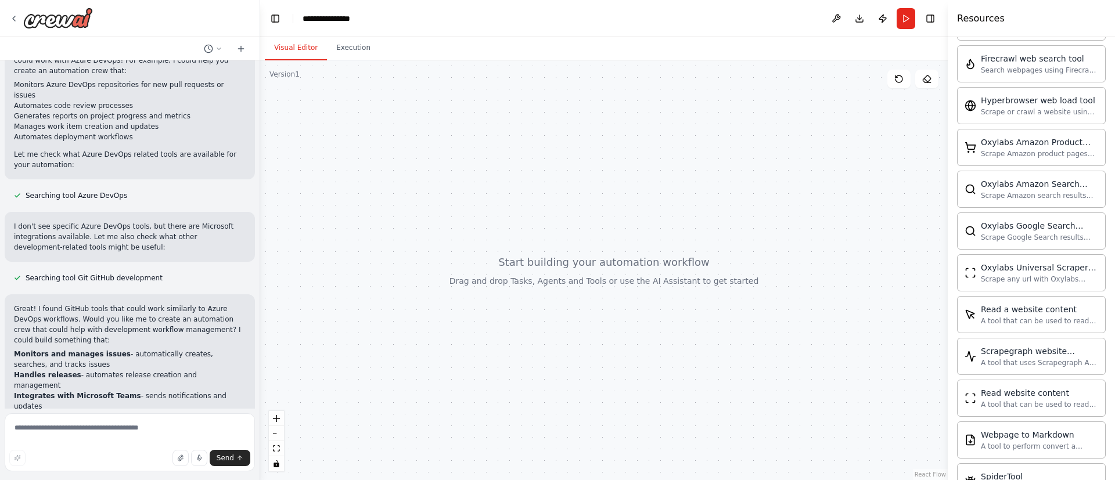
scroll to position [2609, 0]
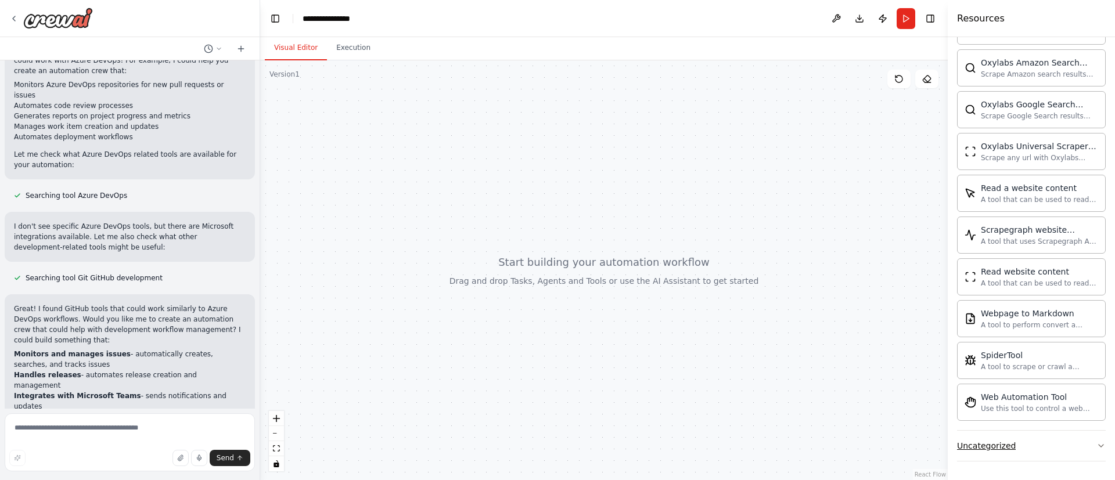
click at [1096, 448] on icon "button" at bounding box center [1100, 445] width 9 height 9
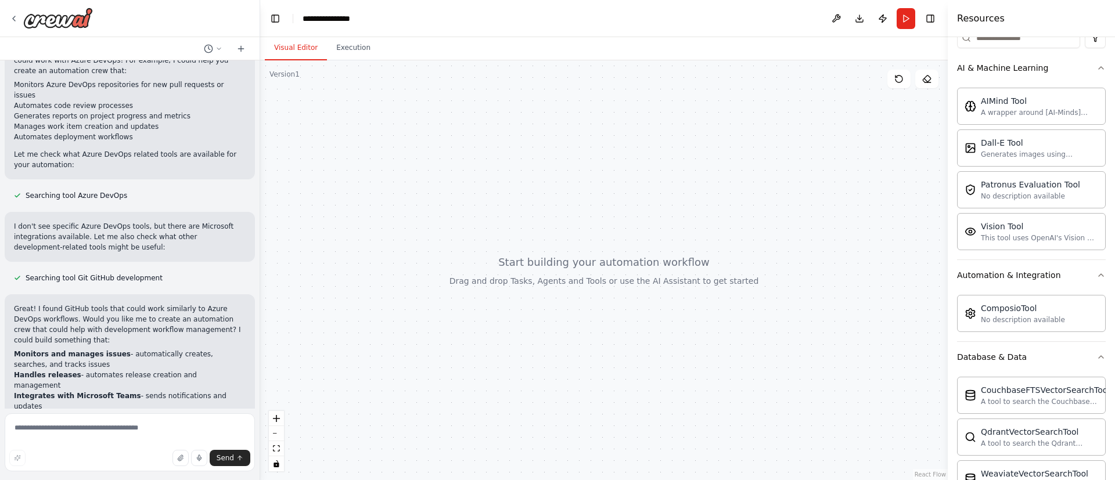
scroll to position [0, 0]
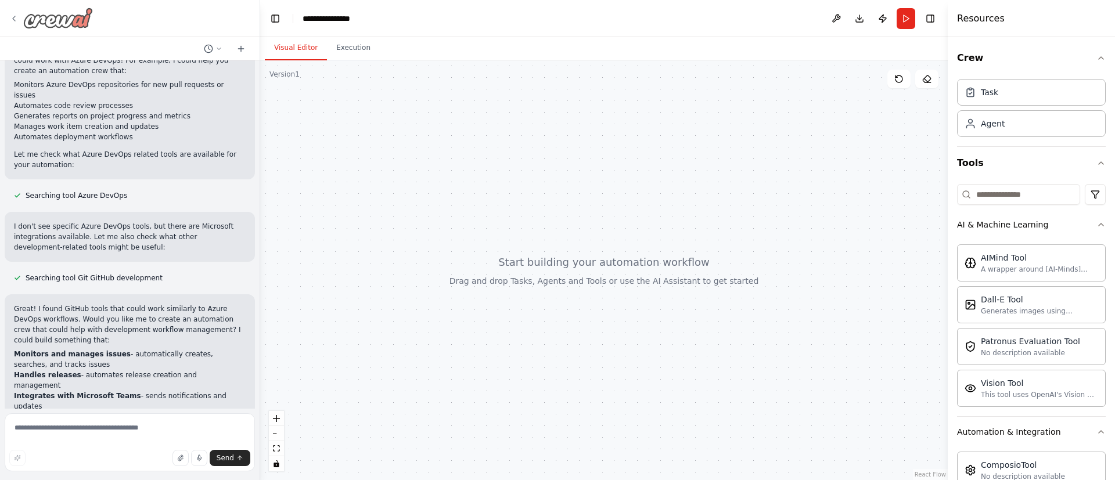
click at [15, 18] on icon at bounding box center [13, 18] width 9 height 9
